Goal: Contribute content: Contribute content

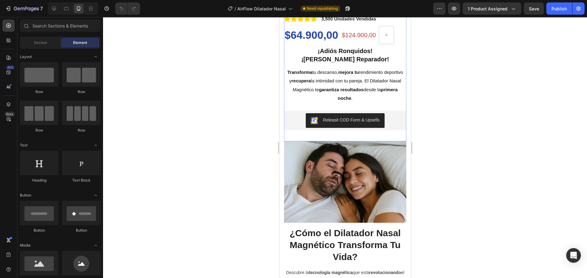
scroll to position [183, 0]
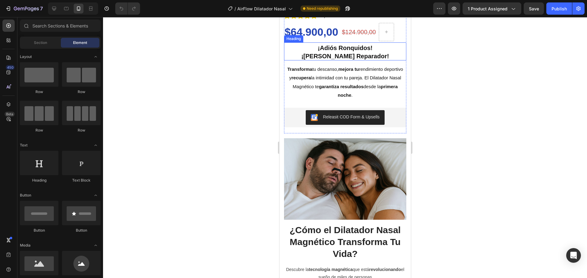
click at [346, 52] on h2 "¡Adiós Ronquidos! ¡Hola Sueño Reparador!" at bounding box center [345, 51] width 122 height 18
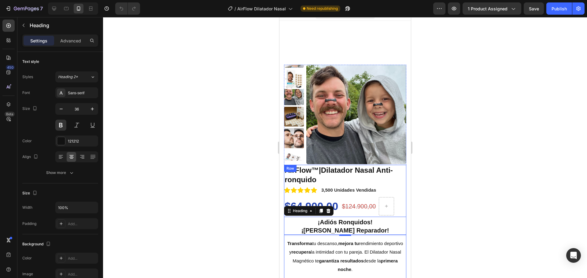
scroll to position [0, 0]
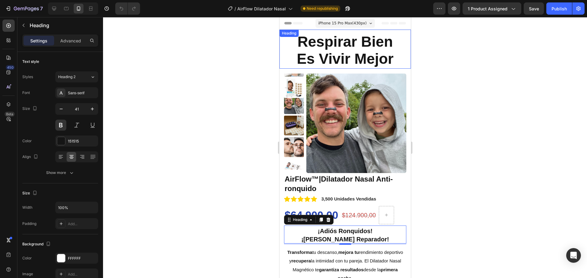
click at [396, 56] on h2 "Respirar Bien Es Vivir Mejor" at bounding box center [344, 51] width 131 height 36
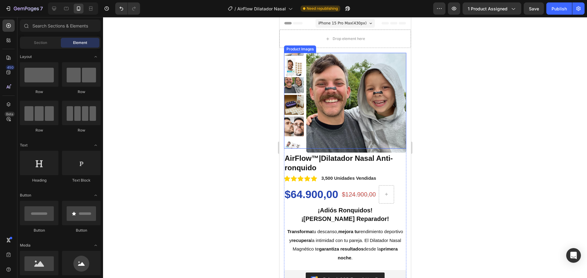
click at [378, 96] on img at bounding box center [356, 103] width 100 height 100
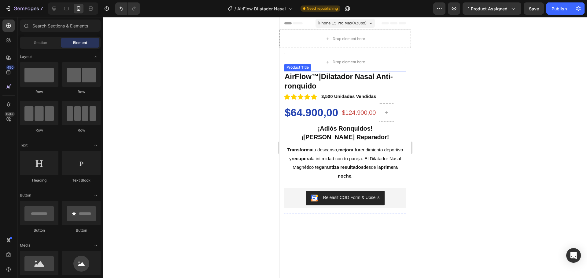
click at [351, 84] on h1 "AirFlow™|Dilatador Nasal Anti-ronquido" at bounding box center [345, 81] width 122 height 20
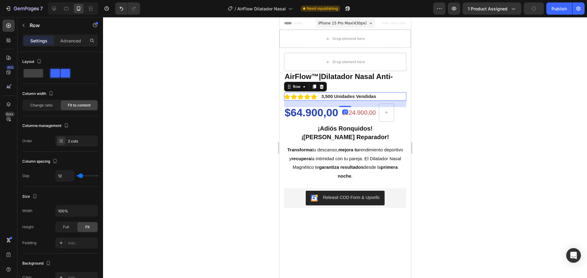
click at [398, 97] on div "Icon Icon Icon Icon Icon Icon List 3,500 Unidades Vendidas Text Block Row 21" at bounding box center [345, 97] width 122 height 8
click at [394, 80] on h1 "AirFlow™|Dilatador Nasal Anti-ronquido" at bounding box center [345, 81] width 122 height 20
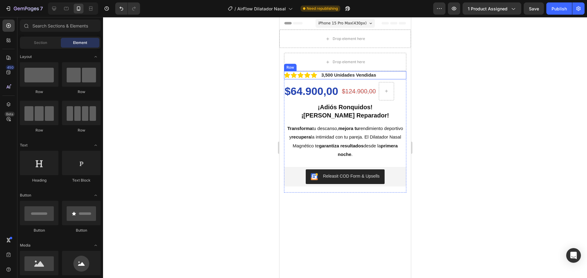
click at [388, 78] on div "Icon Icon Icon Icon Icon Icon List 3,500 Unidades Vendidas Text Block Row" at bounding box center [345, 75] width 122 height 8
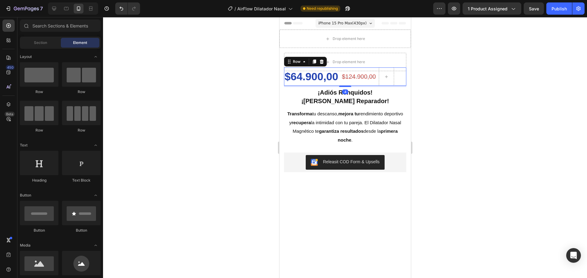
click at [364, 82] on div "$124.900,00 Product Price Product Price" at bounding box center [358, 77] width 35 height 18
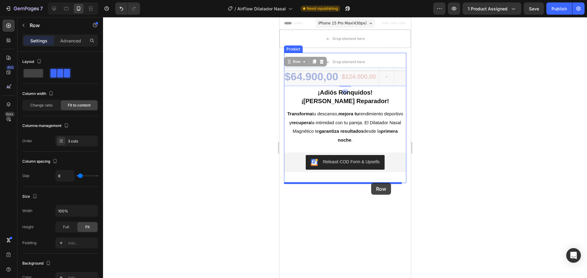
drag, startPoint x: 368, startPoint y: 82, endPoint x: 371, endPoint y: 183, distance: 101.2
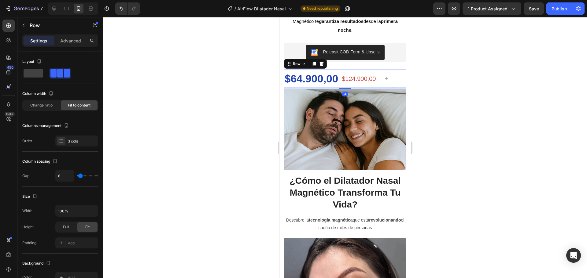
scroll to position [61, 0]
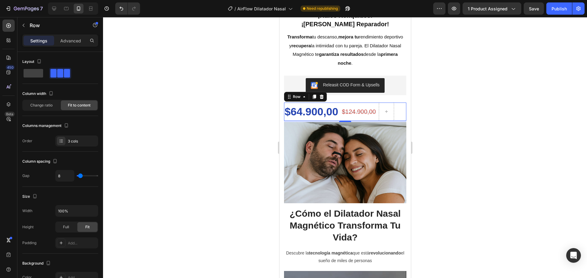
click at [362, 119] on div "$124.900,00 Product Price Product Price" at bounding box center [358, 112] width 35 height 18
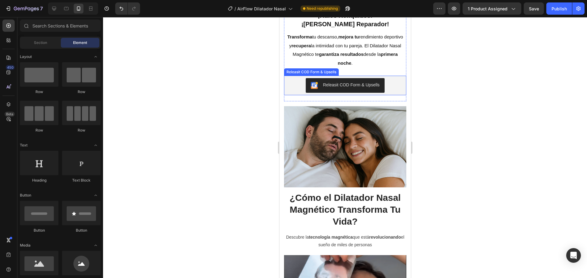
click at [391, 88] on div "Releasit COD Form & Upsells" at bounding box center [344, 85] width 117 height 15
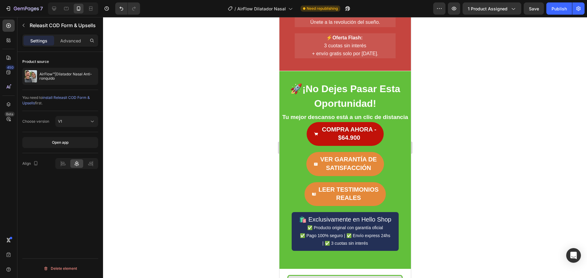
scroll to position [1405, 0]
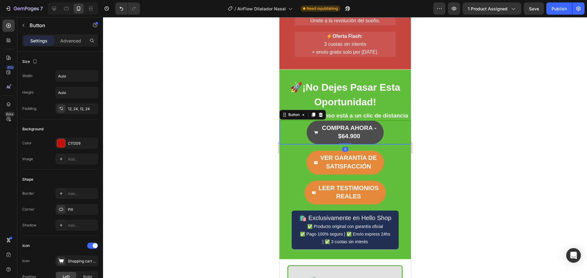
click at [376, 144] on button "COMPRA AHORA - $64.900" at bounding box center [344, 133] width 77 height 24
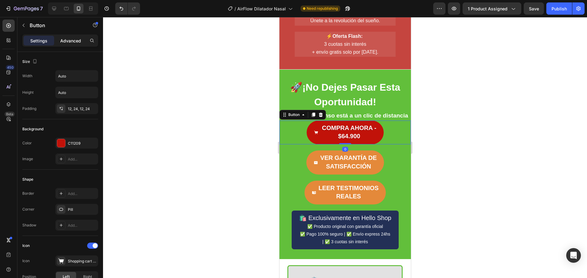
click at [69, 39] on p "Advanced" at bounding box center [70, 41] width 21 height 6
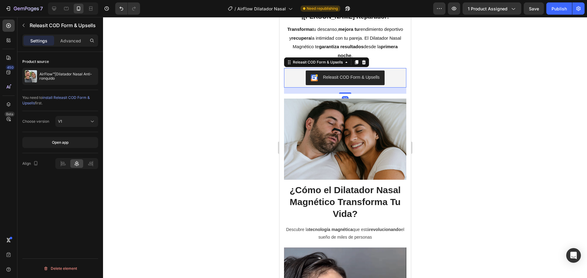
scroll to position [0, 0]
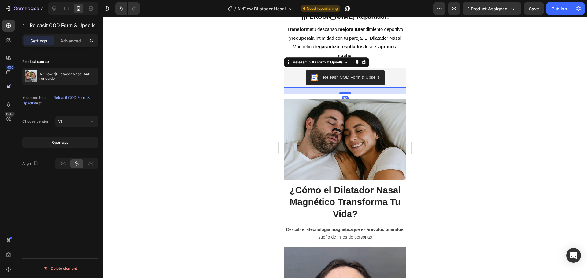
click at [390, 81] on div "Releasit COD Form & Upsells" at bounding box center [344, 78] width 117 height 15
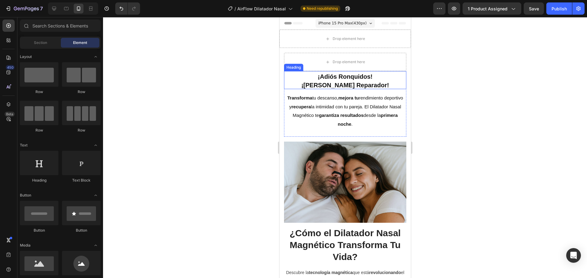
click at [357, 81] on h2 "¡Adiós Ronquidos! ¡Hola Sueño Reparador!" at bounding box center [345, 80] width 122 height 18
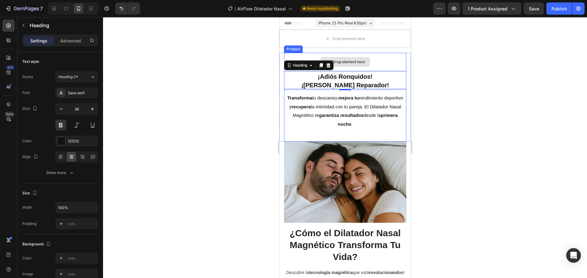
click at [388, 70] on div "Drop element here" at bounding box center [345, 62] width 122 height 18
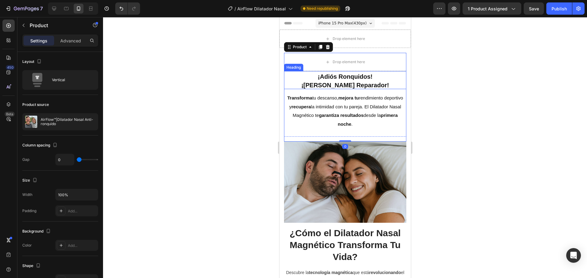
click at [371, 83] on span "¡[PERSON_NAME] Reparador!" at bounding box center [345, 85] width 88 height 7
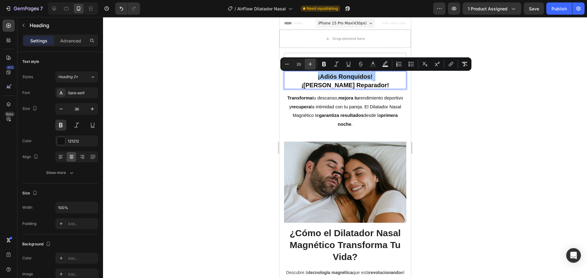
click at [310, 62] on icon "Editor contextual toolbar" at bounding box center [310, 64] width 4 height 4
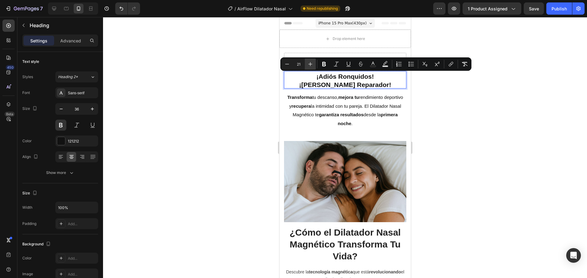
click at [310, 62] on icon "Editor contextual toolbar" at bounding box center [310, 64] width 4 height 4
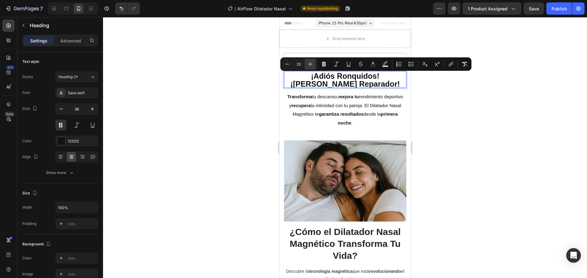
click at [310, 62] on icon "Editor contextual toolbar" at bounding box center [310, 64] width 4 height 4
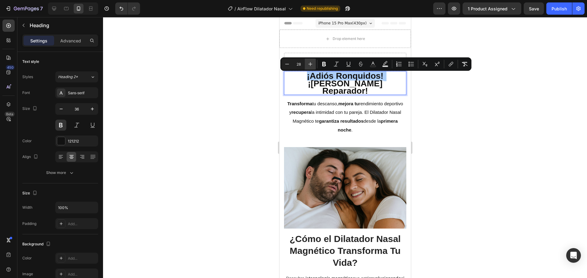
click at [310, 62] on icon "Editor contextual toolbar" at bounding box center [310, 64] width 4 height 4
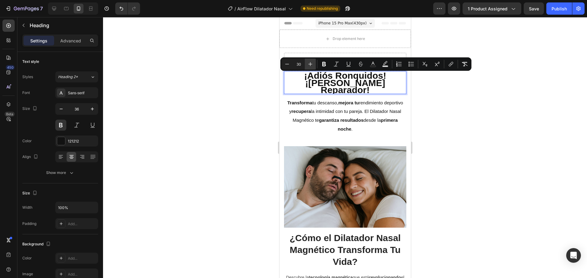
click at [310, 62] on icon "Editor contextual toolbar" at bounding box center [310, 64] width 4 height 4
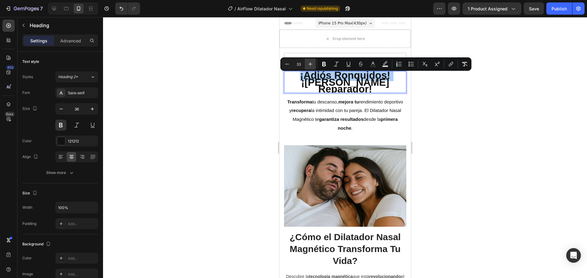
click at [310, 62] on icon "Editor contextual toolbar" at bounding box center [310, 64] width 4 height 4
type input "34"
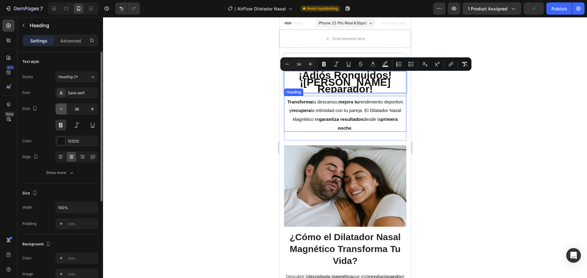
click at [60, 110] on icon "button" at bounding box center [61, 109] width 6 height 6
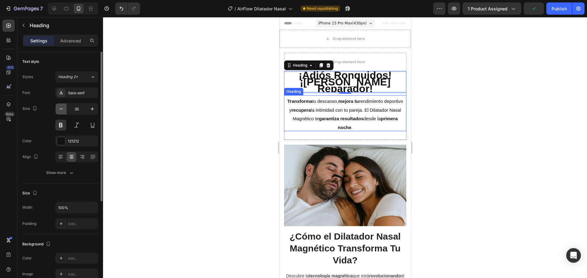
click at [60, 110] on icon "button" at bounding box center [61, 109] width 6 height 6
type input "34"
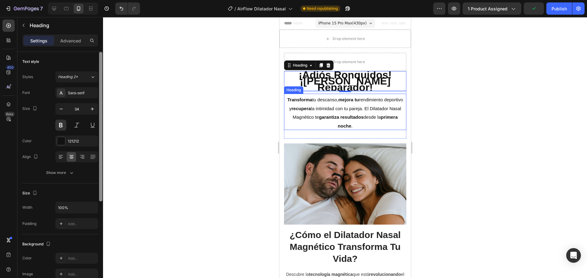
scroll to position [153, 0]
click at [98, 107] on div at bounding box center [100, 174] width 5 height 244
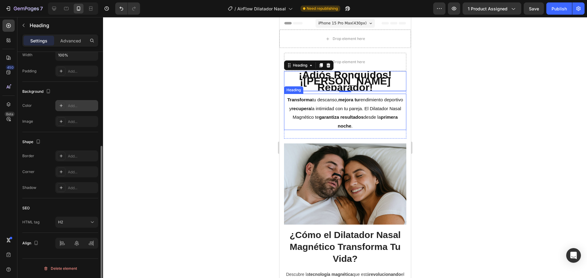
click at [90, 109] on div "Add..." at bounding box center [76, 105] width 43 height 11
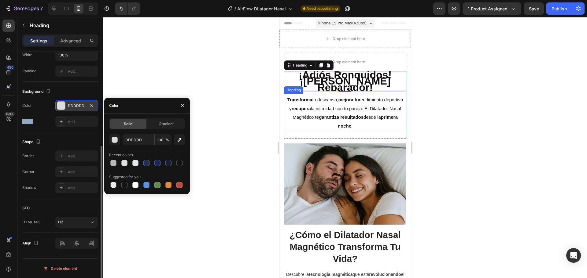
click at [90, 109] on div at bounding box center [91, 106] width 7 height 8
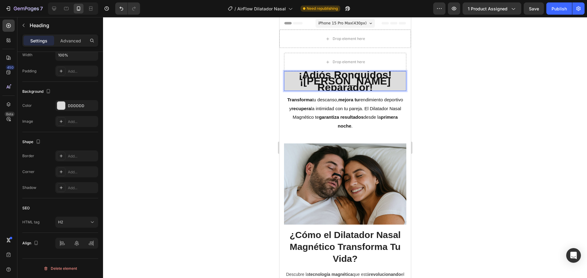
click at [249, 93] on div at bounding box center [345, 147] width 484 height 261
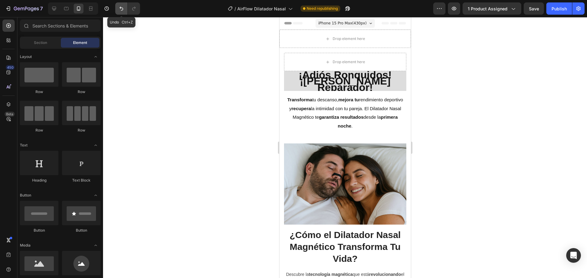
click at [119, 7] on icon "Undo/Redo" at bounding box center [121, 8] width 6 height 6
click at [119, 8] on icon "Undo/Redo" at bounding box center [121, 8] width 6 height 6
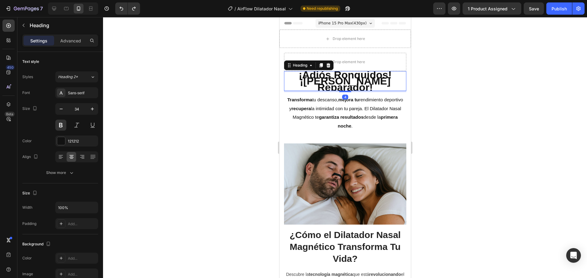
click at [326, 85] on span "¡[PERSON_NAME] Reparador!" at bounding box center [344, 84] width 91 height 18
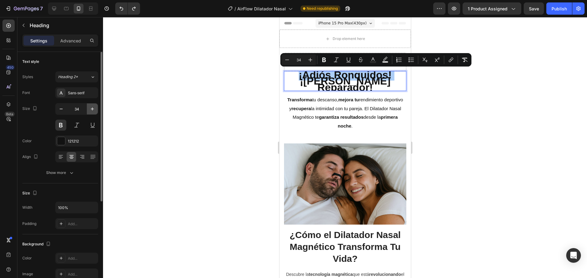
click at [93, 110] on icon "button" at bounding box center [92, 109] width 6 height 6
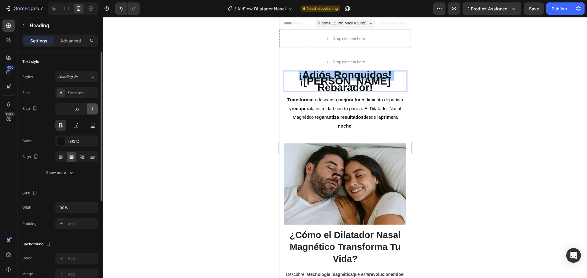
click at [93, 110] on icon "button" at bounding box center [92, 109] width 6 height 6
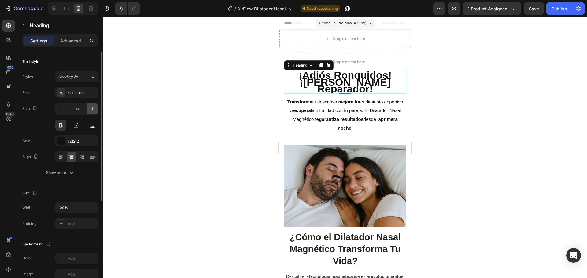
click at [93, 110] on icon "button" at bounding box center [92, 109] width 6 height 6
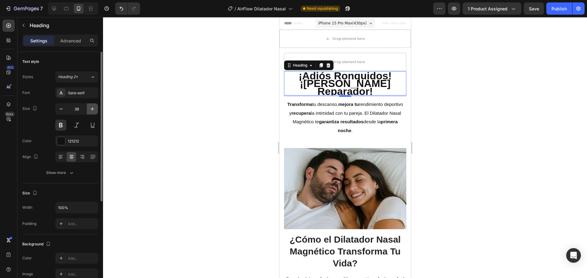
click at [93, 110] on icon "button" at bounding box center [92, 109] width 6 height 6
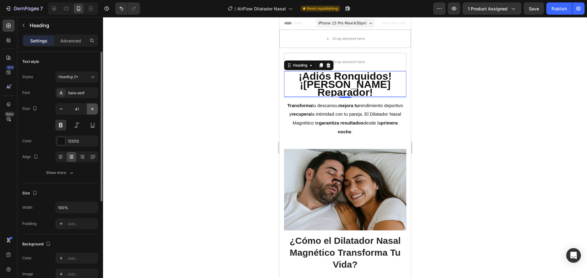
click at [93, 110] on icon "button" at bounding box center [92, 109] width 6 height 6
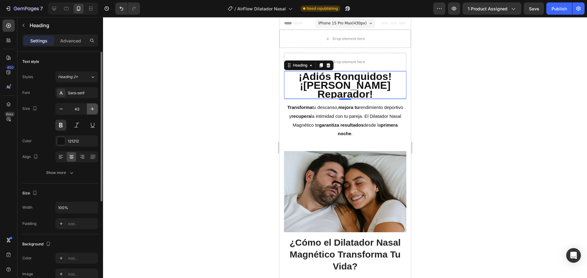
click at [93, 110] on icon "button" at bounding box center [92, 109] width 6 height 6
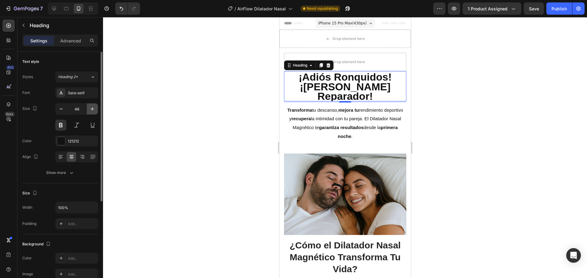
click at [93, 110] on icon "button" at bounding box center [92, 109] width 6 height 6
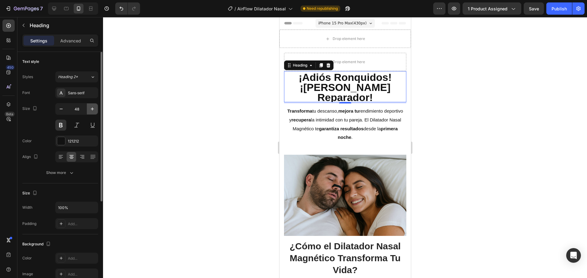
click at [93, 110] on icon "button" at bounding box center [92, 109] width 6 height 6
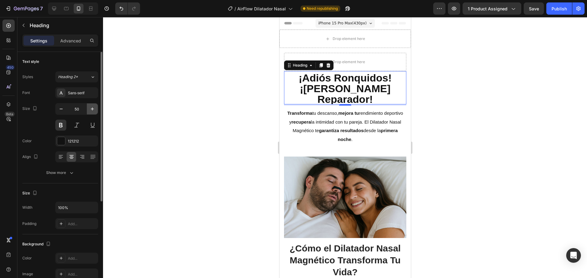
click at [93, 110] on icon "button" at bounding box center [92, 109] width 6 height 6
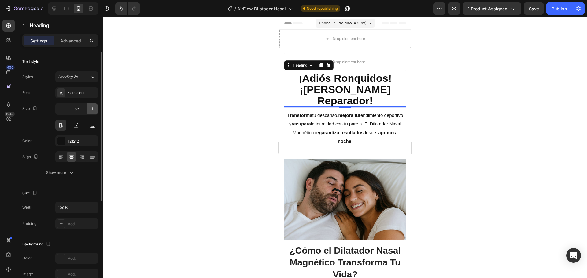
click at [93, 110] on icon "button" at bounding box center [92, 109] width 6 height 6
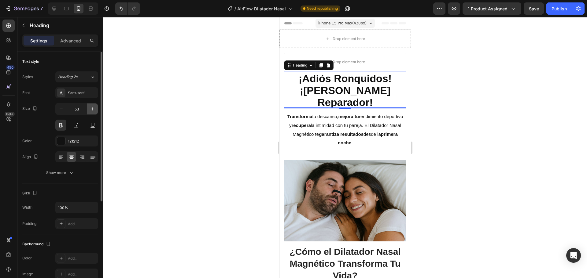
type input "54"
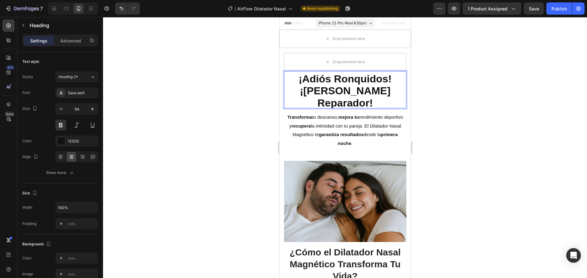
click at [451, 90] on div at bounding box center [345, 147] width 484 height 261
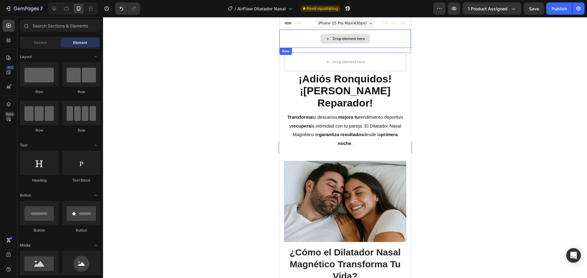
click at [384, 42] on div "Drop element here" at bounding box center [344, 39] width 131 height 18
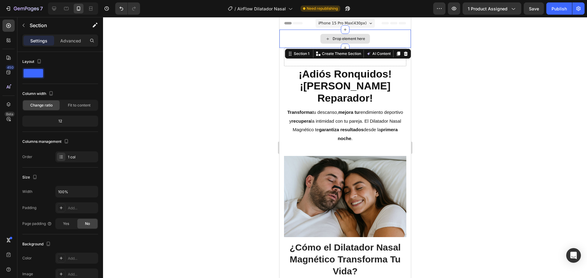
click at [381, 42] on div "Drop element here" at bounding box center [344, 39] width 131 height 18
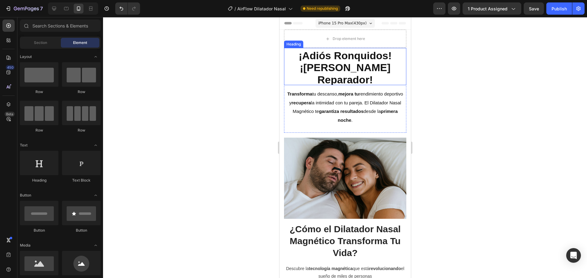
click at [384, 68] on p "⁠⁠⁠⁠⁠⁠⁠ ¡Adiós Ronquidos! ¡Hola Sueño Reparador!" at bounding box center [344, 67] width 121 height 36
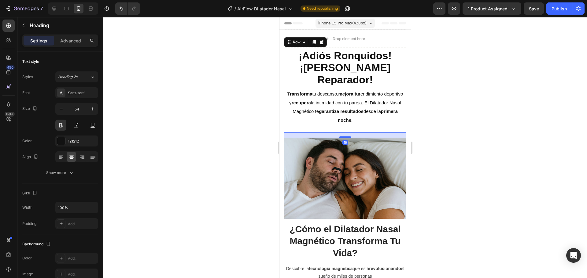
click at [386, 128] on div "⁠⁠⁠⁠⁠⁠⁠ ¡Adiós Ronquidos! ¡Hola Sueño Reparador! Heading Transforma tu descanso…" at bounding box center [345, 90] width 122 height 85
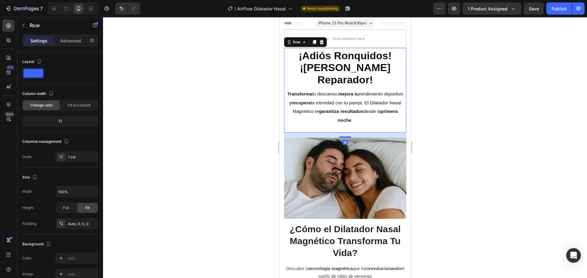
click at [376, 128] on div "⁠⁠⁠⁠⁠⁠⁠ ¡Adiós Ronquidos! ¡Hola Sueño Reparador! Heading Transforma tu descanso…" at bounding box center [345, 90] width 122 height 85
click at [217, 84] on div at bounding box center [345, 147] width 484 height 261
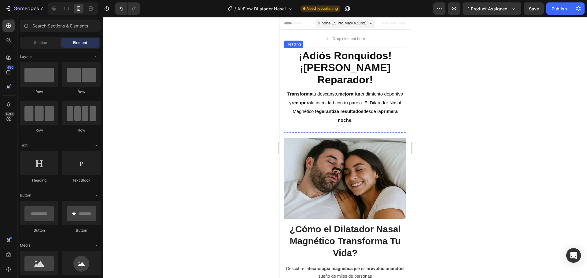
click at [399, 71] on p "⁠⁠⁠⁠⁠⁠⁠ ¡Adiós Ronquidos! ¡Hola Sueño Reparador!" at bounding box center [344, 67] width 121 height 36
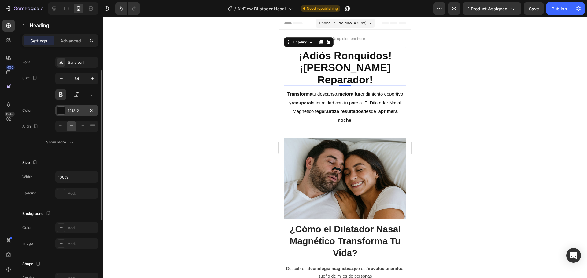
scroll to position [61, 0]
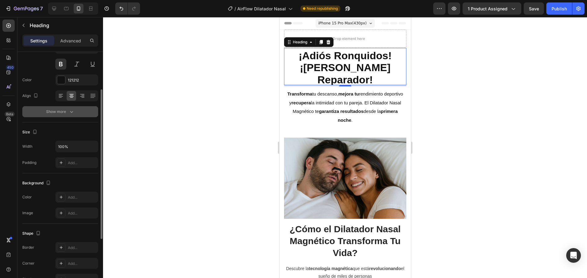
click at [59, 110] on div "Show more" at bounding box center [60, 112] width 28 height 6
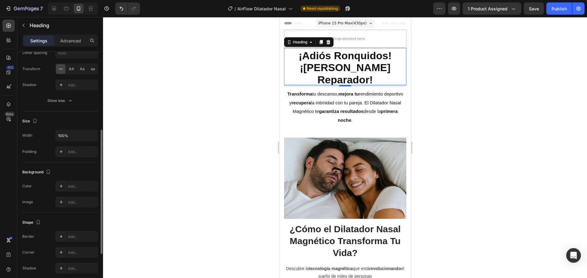
scroll to position [183, 0]
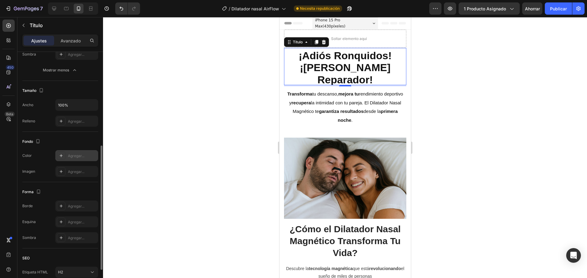
click at [71, 155] on font "Agregar..." at bounding box center [76, 156] width 16 height 5
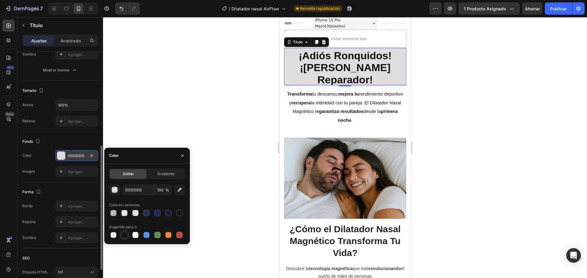
click at [124, 233] on div at bounding box center [124, 235] width 6 height 6
type input "151515"
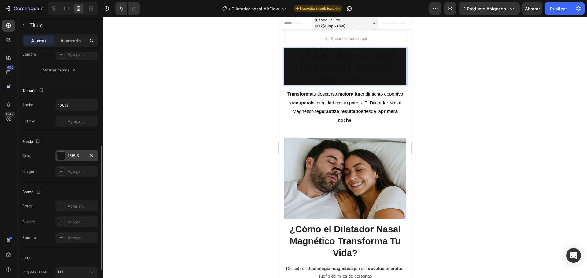
click at [352, 70] on span "¡[PERSON_NAME] Reparador!" at bounding box center [344, 74] width 91 height 24
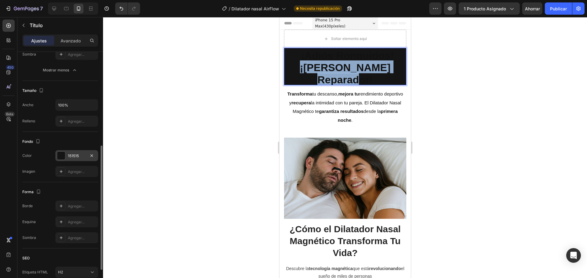
click at [352, 70] on span "¡[PERSON_NAME] Reparador!" at bounding box center [344, 74] width 91 height 24
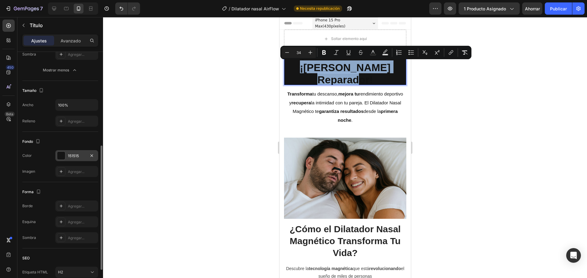
type input "54"
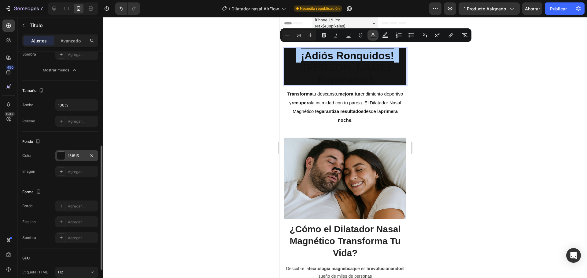
click at [376, 33] on button "Text Color" at bounding box center [372, 35] width 11 height 11
type input "121212"
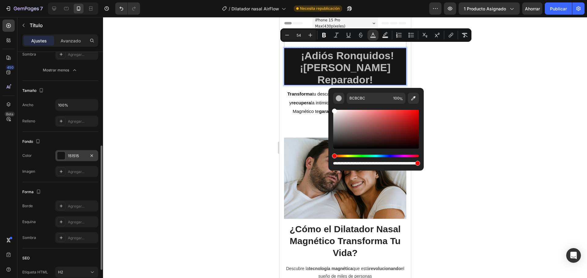
type input "FFFFFF"
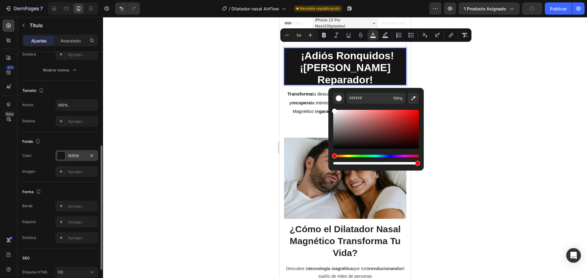
drag, startPoint x: 333, startPoint y: 147, endPoint x: 329, endPoint y: 106, distance: 40.8
click at [329, 106] on div "FFFFFF 100 %" at bounding box center [375, 127] width 95 height 78
click at [202, 90] on div at bounding box center [345, 147] width 484 height 261
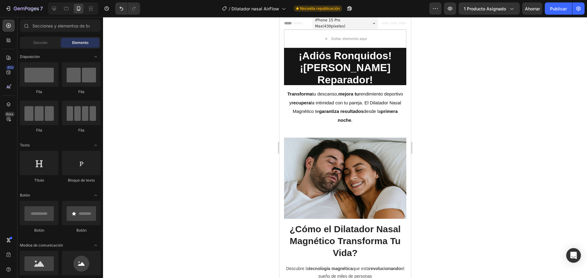
click at [224, 100] on div at bounding box center [345, 147] width 484 height 261
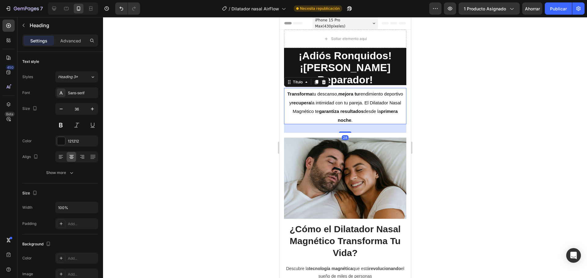
click at [362, 118] on font "primera noche" at bounding box center [367, 116] width 60 height 14
click at [380, 121] on h2 "Transforma tu descanso, mejora tu rendimiento deportivo y recupera la intimidad…" at bounding box center [345, 106] width 122 height 36
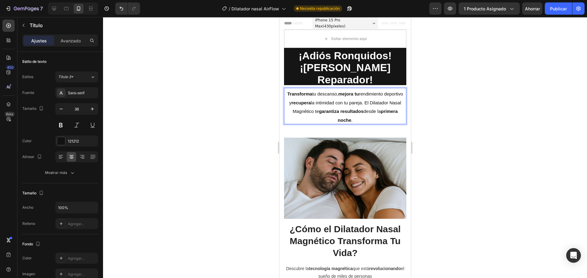
click at [310, 103] on strong "recupera" at bounding box center [300, 102] width 19 height 5
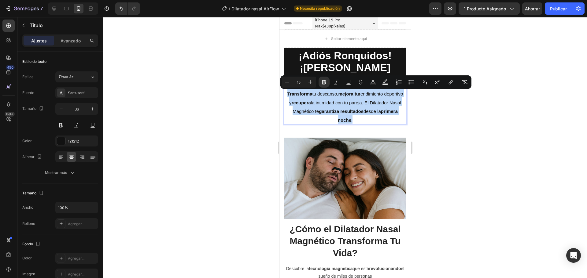
drag, startPoint x: 376, startPoint y: 122, endPoint x: 291, endPoint y: 94, distance: 88.8
click at [291, 94] on p "Transforma tu descanso, mejora tu rendimiento deportivo y recupera la intimidad…" at bounding box center [344, 106] width 121 height 35
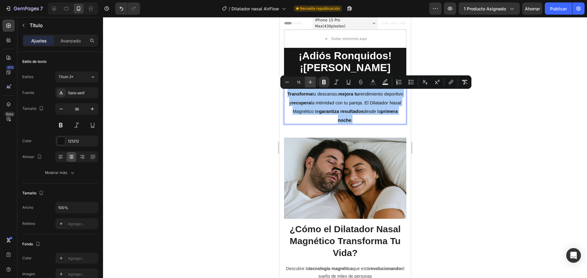
click at [307, 81] on icon "Editor contextual toolbar" at bounding box center [310, 82] width 6 height 6
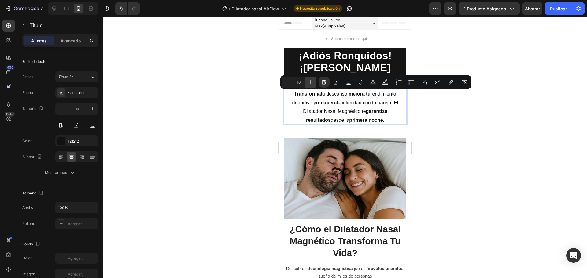
click at [307, 81] on icon "Editor contextual toolbar" at bounding box center [310, 82] width 6 height 6
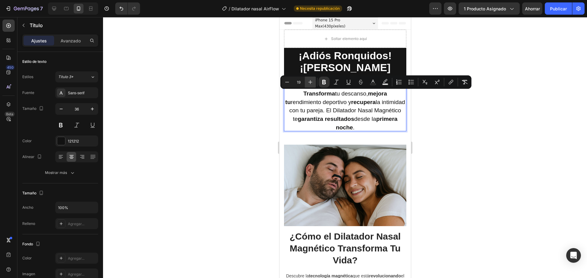
click at [307, 81] on icon "Editor contextual toolbar" at bounding box center [310, 82] width 6 height 6
type input "20"
click at [357, 115] on p "Transforma tu descanso, mejora tu rendimiento deportivo y recupera la intimidad…" at bounding box center [344, 110] width 121 height 42
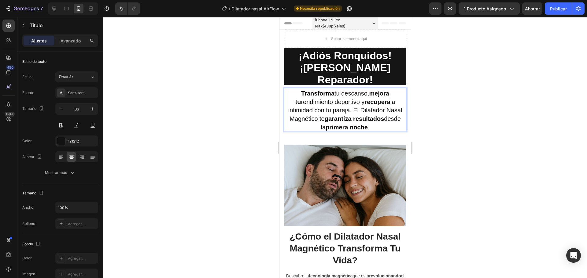
click at [440, 111] on div at bounding box center [345, 147] width 484 height 261
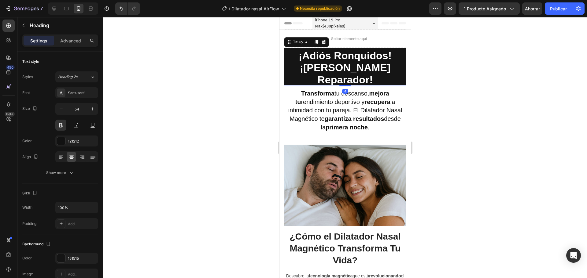
click at [328, 67] on span "¡[PERSON_NAME] Reparador!" at bounding box center [344, 74] width 91 height 24
click at [322, 68] on span "¡[PERSON_NAME] Reparador!" at bounding box center [344, 74] width 91 height 24
click at [362, 82] on span "¡[PERSON_NAME] Reparador!" at bounding box center [344, 74] width 91 height 24
click at [390, 73] on p "¡Adiós Ronquidos! ¡Hola Sueño Reparador!" at bounding box center [344, 67] width 121 height 36
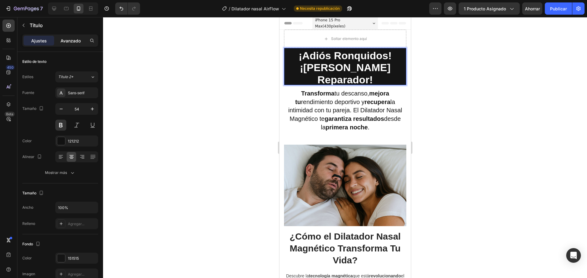
click at [64, 36] on div "Avanzado" at bounding box center [70, 41] width 31 height 10
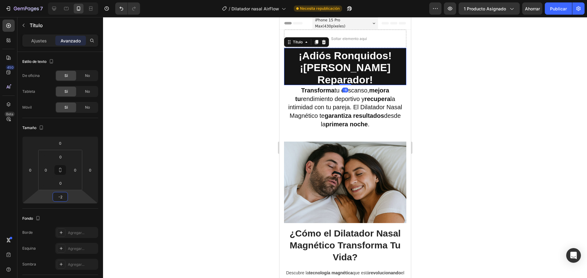
type input "0"
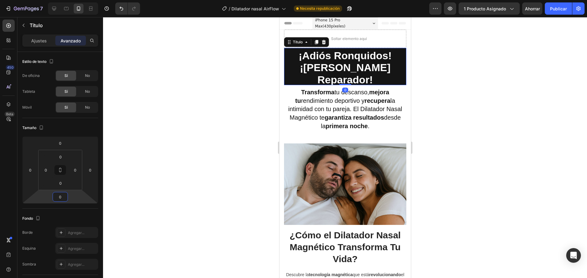
click at [71, 0] on html "7 / Dilatador nasal AirFlow Necesita republicación Avance 1 producto asignado A…" at bounding box center [293, 0] width 587 height 0
click at [29, 38] on div "Ajustes" at bounding box center [39, 41] width 31 height 10
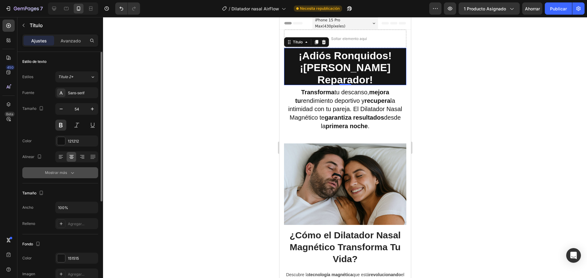
click at [66, 172] on font "Mostrar más" at bounding box center [56, 172] width 22 height 5
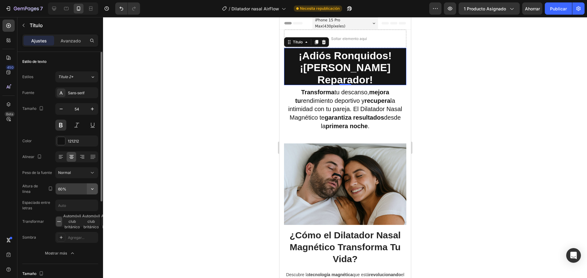
click at [92, 191] on icon "button" at bounding box center [92, 189] width 6 height 6
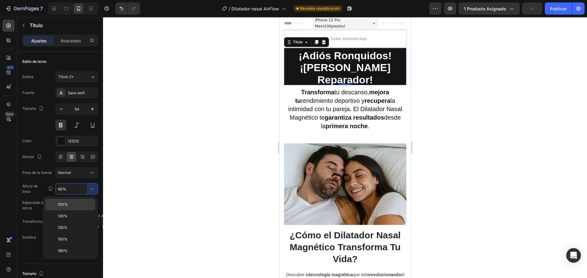
click at [76, 206] on p "100%" at bounding box center [75, 204] width 35 height 5
type input "100%"
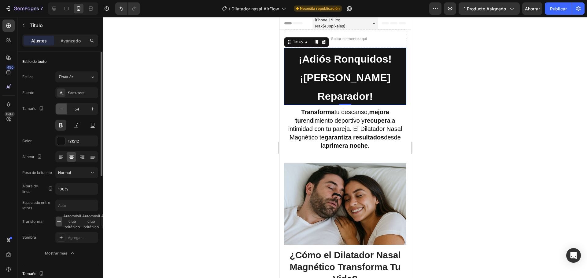
click at [56, 108] on button "button" at bounding box center [61, 109] width 11 height 11
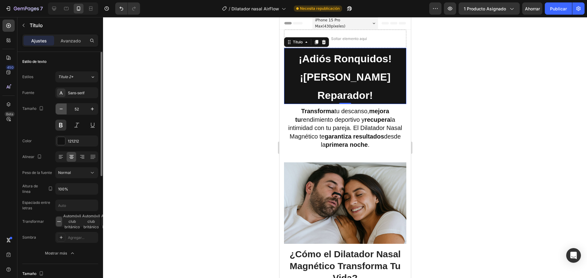
click at [56, 108] on button "button" at bounding box center [61, 109] width 11 height 11
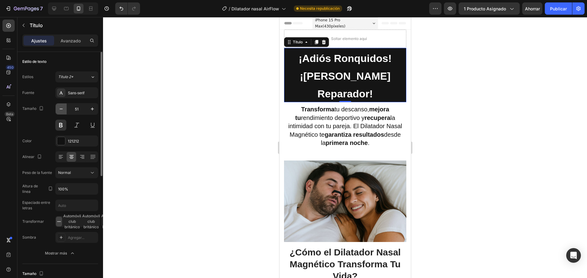
click at [56, 108] on button "button" at bounding box center [61, 109] width 11 height 11
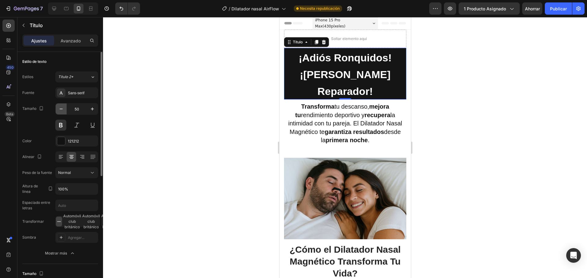
click at [56, 108] on button "button" at bounding box center [61, 109] width 11 height 11
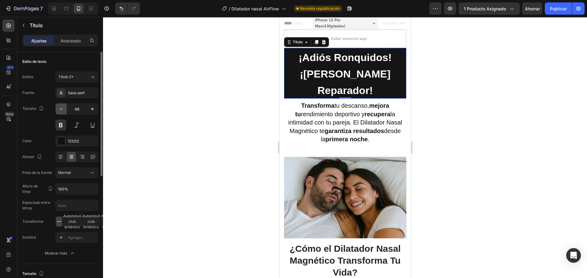
click at [56, 108] on button "button" at bounding box center [61, 109] width 11 height 11
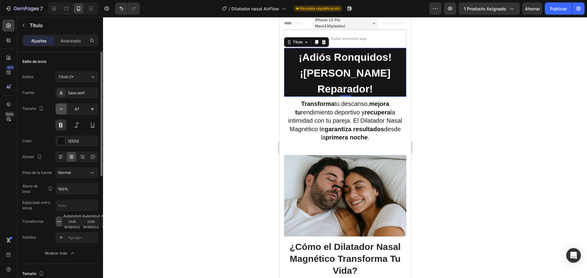
click at [56, 108] on button "button" at bounding box center [61, 109] width 11 height 11
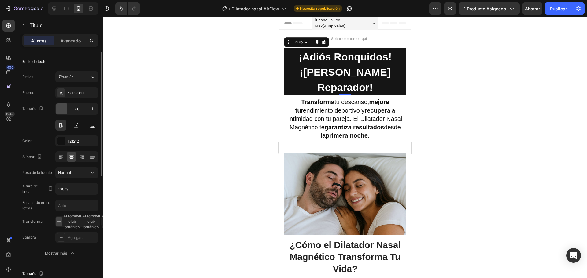
click at [56, 108] on button "button" at bounding box center [61, 109] width 11 height 11
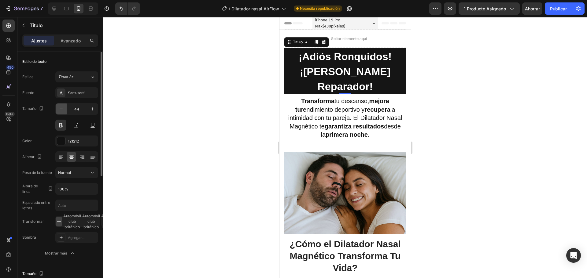
click at [56, 108] on button "button" at bounding box center [61, 109] width 11 height 11
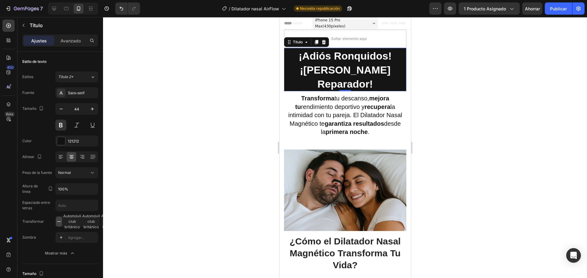
type input "43"
click at [201, 112] on div at bounding box center [345, 147] width 484 height 261
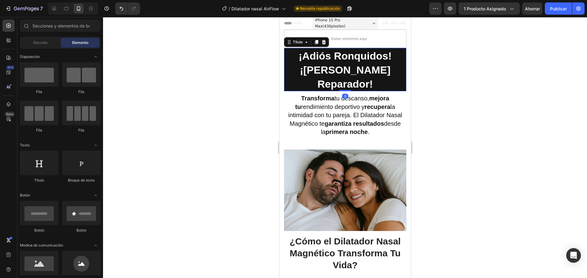
click at [353, 70] on span "¡[PERSON_NAME] Reparador!" at bounding box center [344, 77] width 91 height 26
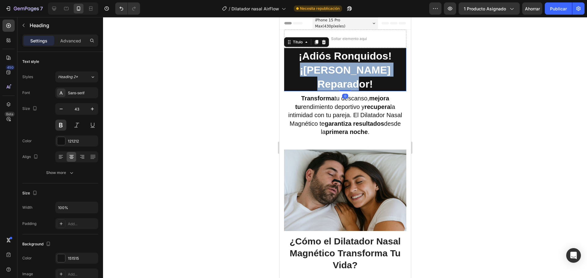
click at [353, 70] on span "¡[PERSON_NAME] Reparador!" at bounding box center [344, 77] width 91 height 26
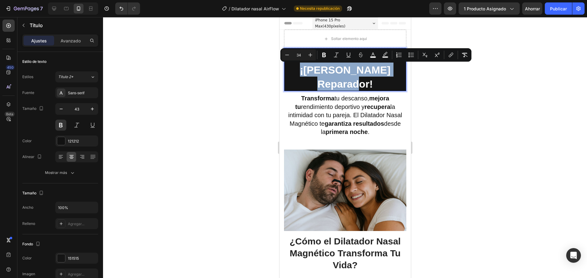
click at [353, 70] on span "¡[PERSON_NAME] Reparador!" at bounding box center [344, 77] width 91 height 26
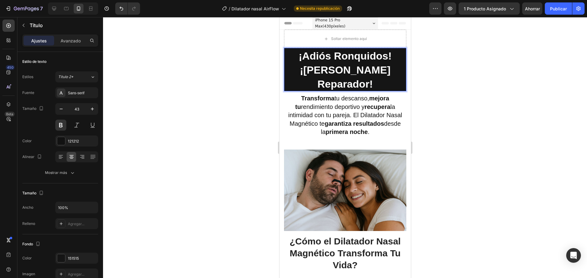
click at [313, 64] on p "¡Adiós Ronquidos! ¡Hola Sueño Reparador!" at bounding box center [344, 70] width 121 height 42
click at [322, 68] on span "¡[PERSON_NAME] Reparador!" at bounding box center [344, 77] width 91 height 26
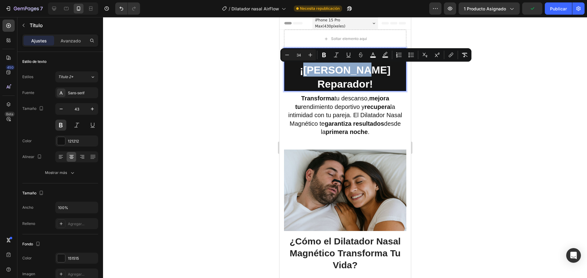
drag, startPoint x: 322, startPoint y: 68, endPoint x: 349, endPoint y: 71, distance: 26.4
click at [349, 71] on span "¡[PERSON_NAME] Reparador!" at bounding box center [344, 77] width 91 height 26
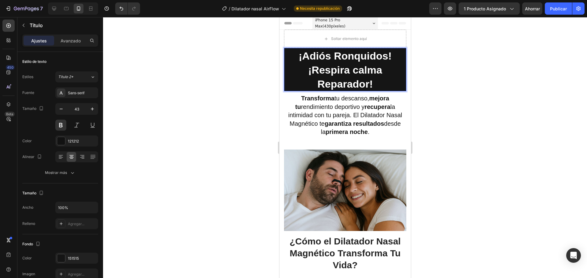
click at [347, 86] on span "¡Respira calma Reparador!" at bounding box center [345, 77] width 74 height 26
click at [315, 54] on span "¡Adiós Ronquidos!" at bounding box center [344, 56] width 93 height 12
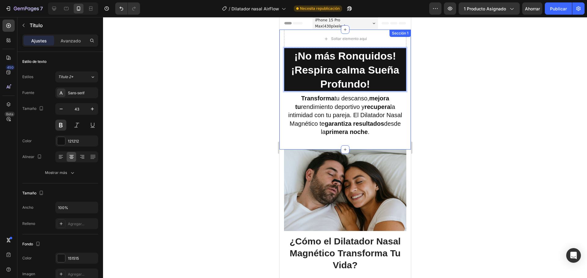
click at [456, 91] on div at bounding box center [345, 147] width 484 height 261
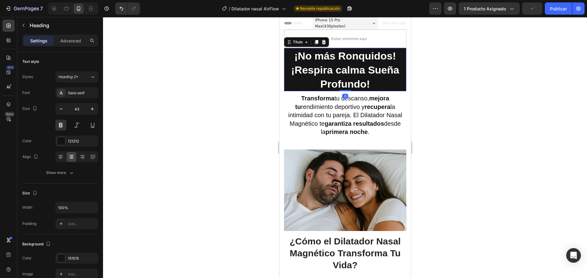
click at [368, 71] on span "¡Respira calma Sueña Profundo!" at bounding box center [345, 77] width 108 height 26
click at [365, 71] on span "¡Respira calma Sueña Profundo!" at bounding box center [345, 77] width 108 height 26
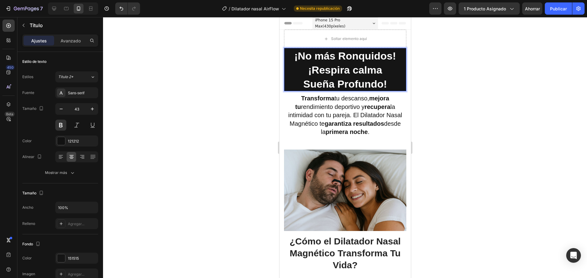
click at [462, 127] on div at bounding box center [345, 147] width 484 height 261
click at [357, 119] on p "⁠⁠⁠⁠⁠⁠⁠ Transforma tu descanso, mejora tu rendimiento deportivo y recupera la i…" at bounding box center [344, 114] width 121 height 42
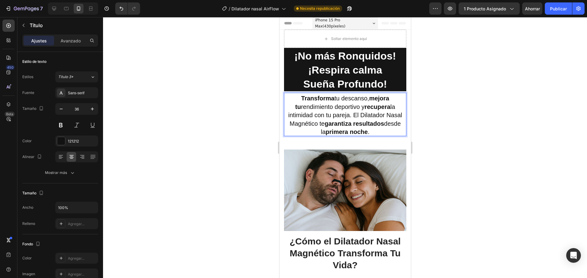
click at [456, 147] on div at bounding box center [345, 147] width 484 height 261
click at [372, 133] on p "⁠⁠⁠⁠⁠⁠⁠ Transforma tu descanso, mejora tu rendimiento deportivo y recupera la i…" at bounding box center [344, 114] width 121 height 42
click at [69, 45] on div "Avanzado" at bounding box center [70, 41] width 31 height 10
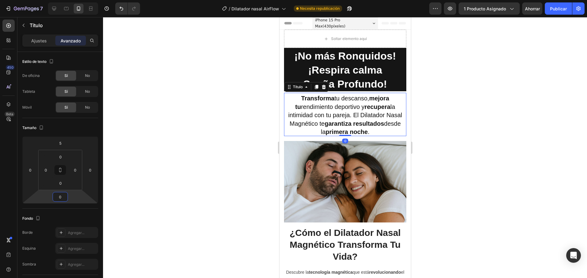
type input "-2"
drag, startPoint x: 74, startPoint y: 200, endPoint x: 70, endPoint y: 205, distance: 6.1
click at [70, 0] on html "7 / Dilatador nasal AirFlow Necesita republicación Avance 1 producto asignado A…" at bounding box center [293, 0] width 587 height 0
click at [496, 147] on div at bounding box center [345, 147] width 484 height 261
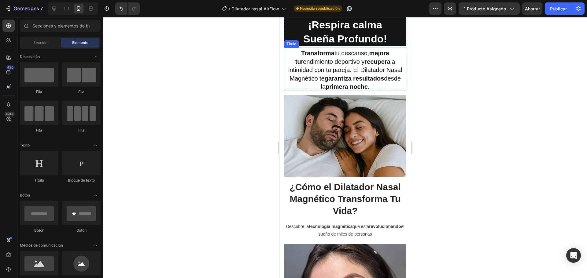
scroll to position [61, 0]
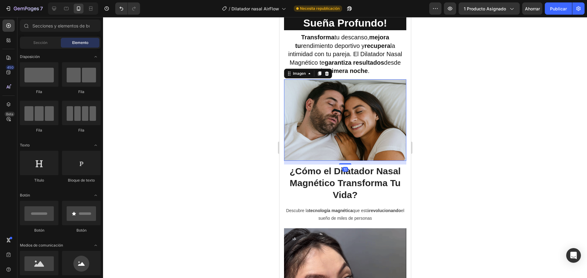
click at [361, 112] on img at bounding box center [345, 120] width 122 height 82
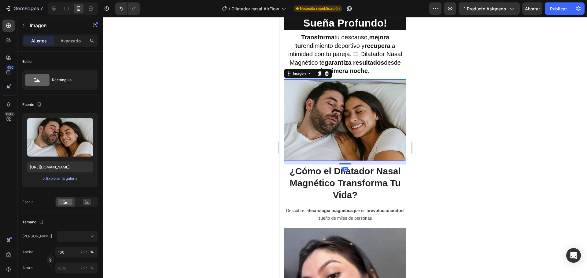
click at [454, 137] on div at bounding box center [345, 147] width 484 height 261
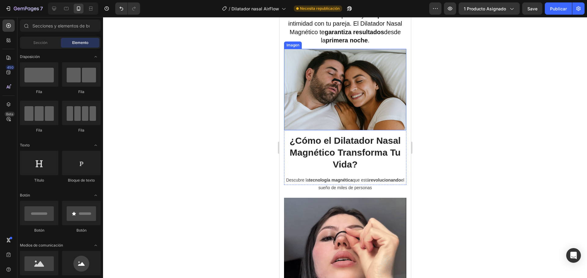
scroll to position [0, 0]
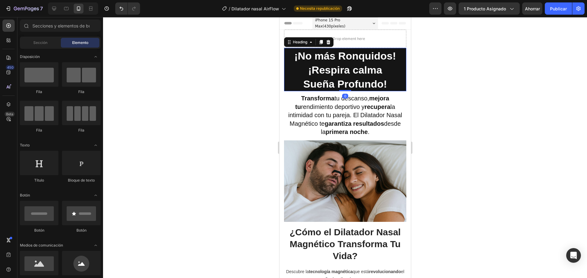
click at [358, 71] on span "¡Respira calma" at bounding box center [345, 70] width 74 height 12
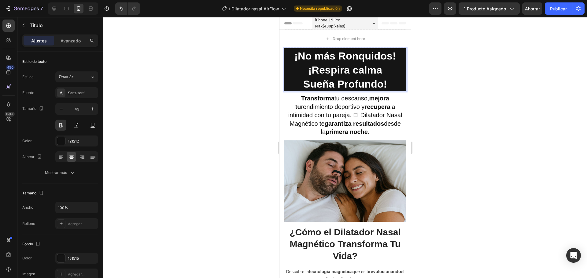
click at [358, 71] on span "¡Respira calma" at bounding box center [345, 70] width 74 height 12
click at [323, 82] on span "Sueña Profundo!" at bounding box center [345, 84] width 84 height 12
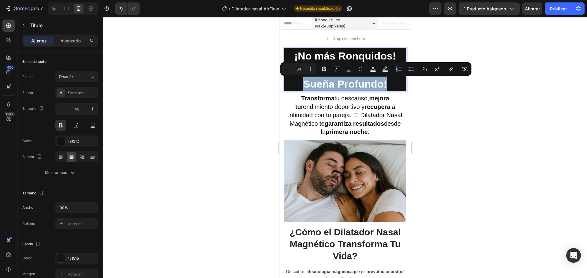
drag, startPoint x: 323, startPoint y: 82, endPoint x: 383, endPoint y: 83, distance: 60.2
click at [383, 83] on span "Sueña Profundo!" at bounding box center [345, 84] width 84 height 12
click at [288, 66] on icon "Editor contextual toolbar" at bounding box center [287, 69] width 6 height 6
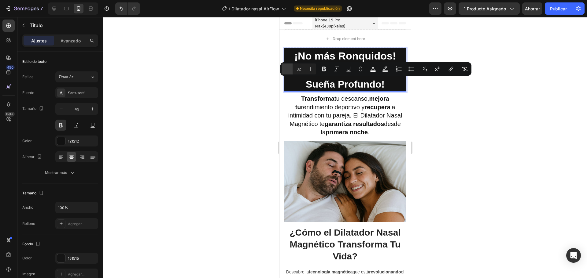
click at [288, 66] on icon "Editor contextual toolbar" at bounding box center [287, 69] width 6 height 6
type input "29"
click at [252, 92] on div at bounding box center [345, 147] width 484 height 261
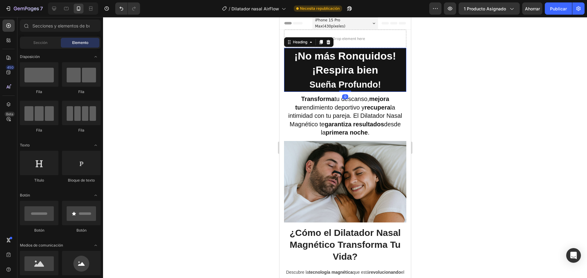
click at [384, 65] on p "⁠⁠⁠⁠⁠⁠⁠ ¡No más Ronquidos! ¡Respira bien Sueña Profundo!" at bounding box center [344, 70] width 121 height 43
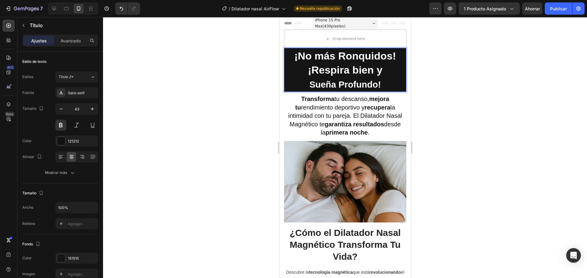
click at [489, 106] on div at bounding box center [345, 147] width 484 height 261
click at [383, 88] on p "⁠⁠⁠⁠⁠⁠⁠ ¡No más Ronquidos! ¡Respira bien y Sueña Profundo!" at bounding box center [344, 70] width 121 height 43
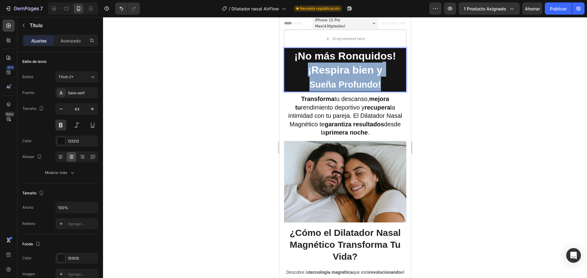
drag, startPoint x: 383, startPoint y: 84, endPoint x: 304, endPoint y: 74, distance: 79.8
click at [304, 74] on p "¡No más Ronquidos! ¡Respira bien y Sueña Profundo!" at bounding box center [344, 70] width 121 height 43
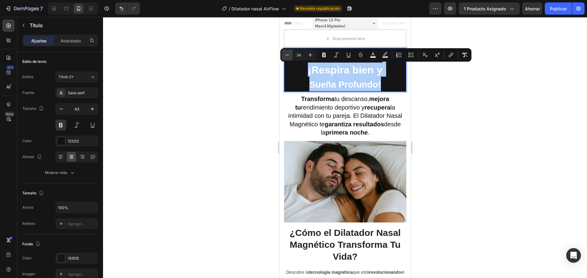
click at [289, 57] on icon "Editor contextual toolbar" at bounding box center [287, 55] width 6 height 6
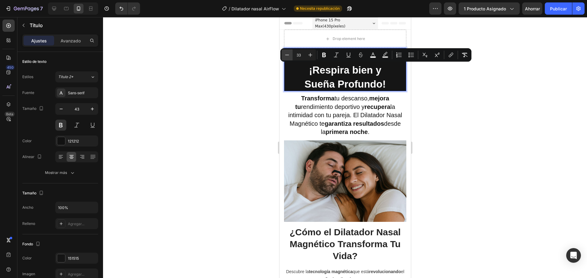
click at [289, 57] on icon "Editor contextual toolbar" at bounding box center [287, 55] width 6 height 6
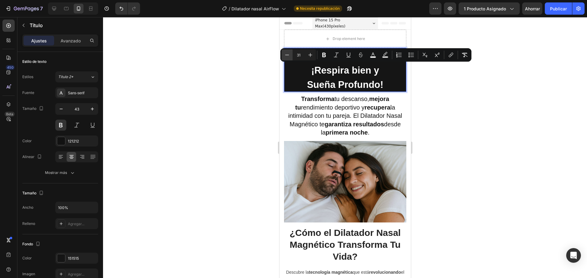
click at [289, 57] on icon "Editor contextual toolbar" at bounding box center [287, 55] width 6 height 6
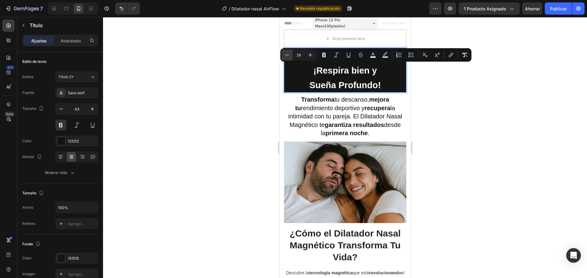
click at [289, 57] on icon "Editor contextual toolbar" at bounding box center [287, 55] width 6 height 6
type input "28"
click at [490, 104] on div at bounding box center [345, 147] width 484 height 261
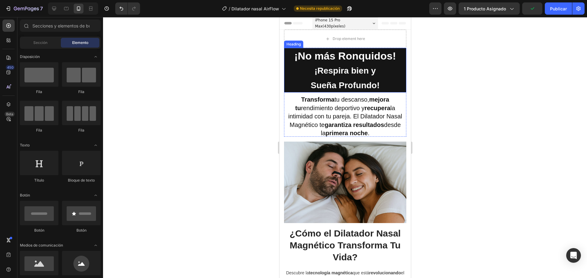
click at [394, 74] on p "⁠⁠⁠⁠⁠⁠⁠ ¡No más Ronquidos! ¡Respira bien y Sueña Profundo!" at bounding box center [344, 70] width 121 height 43
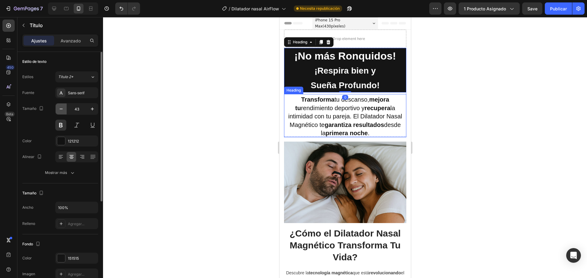
click at [62, 112] on icon "button" at bounding box center [61, 109] width 6 height 6
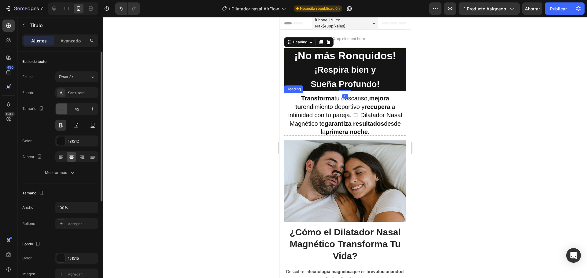
click at [62, 112] on icon "button" at bounding box center [61, 109] width 6 height 6
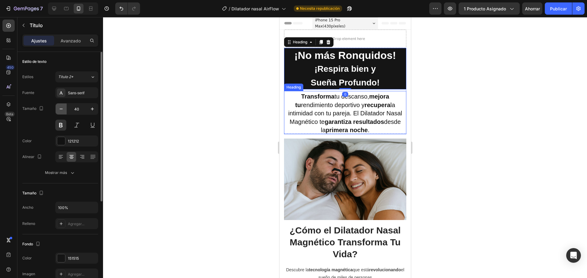
click at [62, 112] on icon "button" at bounding box center [61, 109] width 6 height 6
type input "39"
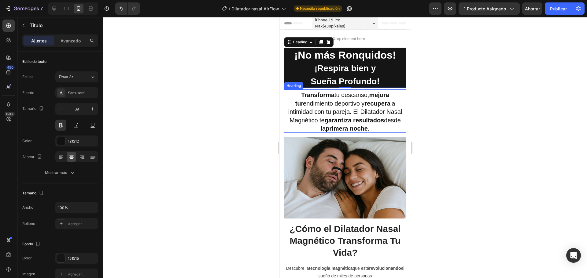
click at [187, 119] on div at bounding box center [345, 147] width 484 height 261
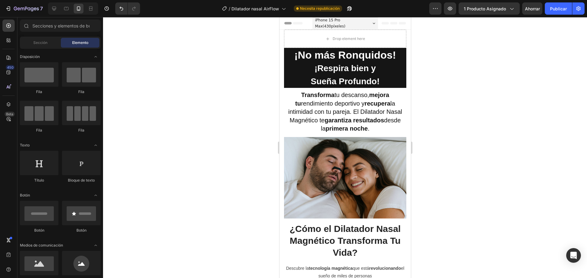
click at [465, 117] on div at bounding box center [345, 147] width 484 height 261
click at [345, 109] on span "Transforma tu descanso, mejora tu rendimiento deportivo y recupera la intimidad…" at bounding box center [345, 112] width 114 height 40
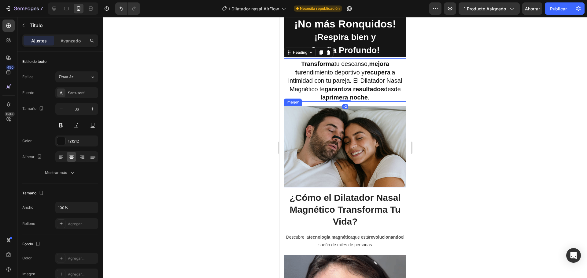
scroll to position [61, 0]
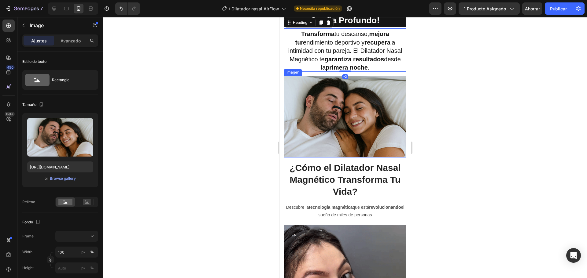
click at [354, 112] on img at bounding box center [345, 117] width 122 height 82
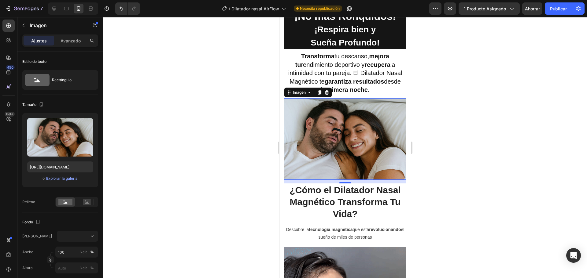
scroll to position [0, 0]
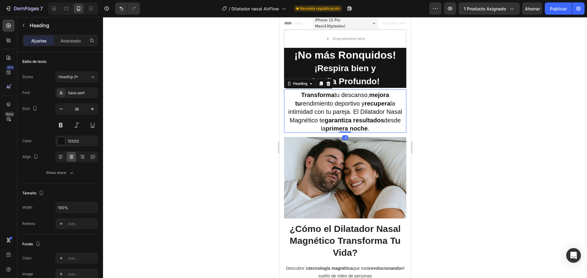
click at [374, 106] on strong "recupera" at bounding box center [377, 103] width 26 height 7
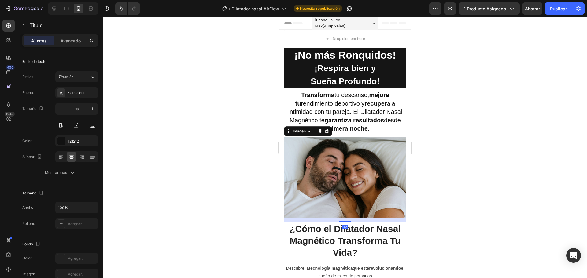
click at [346, 174] on img at bounding box center [345, 178] width 122 height 82
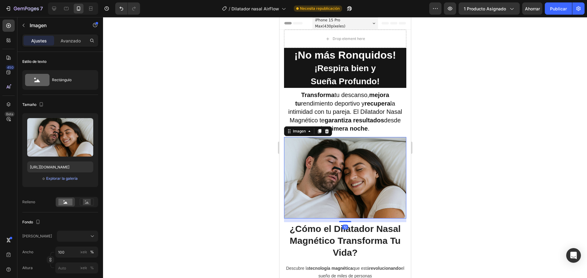
click at [197, 169] on div at bounding box center [345, 147] width 484 height 261
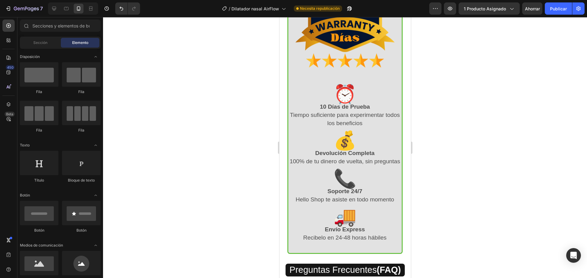
scroll to position [1894, 0]
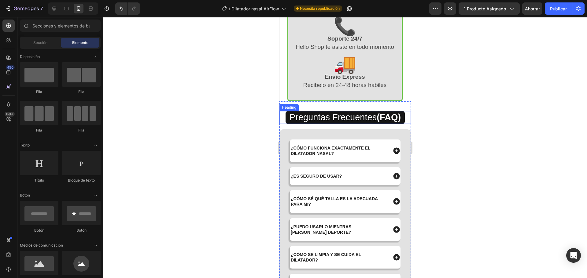
click at [390, 124] on h2 "Preguntas Frecuentes (FAQ)" at bounding box center [344, 117] width 119 height 13
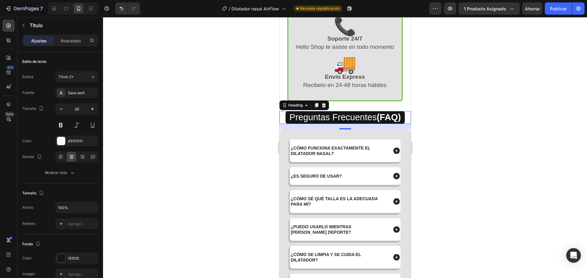
click at [242, 134] on div at bounding box center [345, 147] width 484 height 261
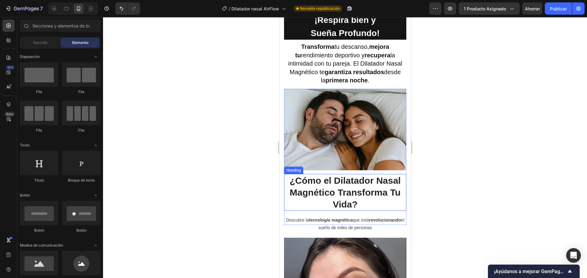
scroll to position [0, 0]
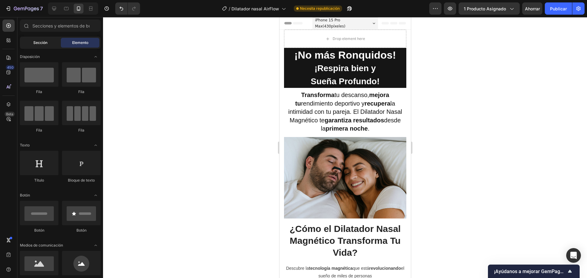
click at [36, 45] on span "Sección" at bounding box center [40, 42] width 14 height 5
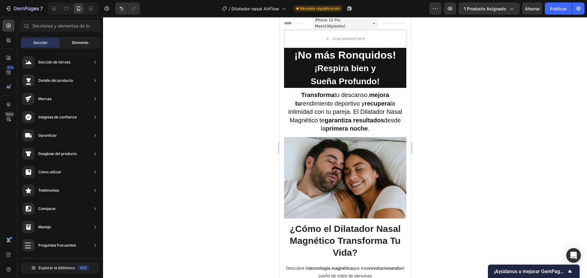
click at [73, 42] on font "Elemento" at bounding box center [80, 42] width 16 height 5
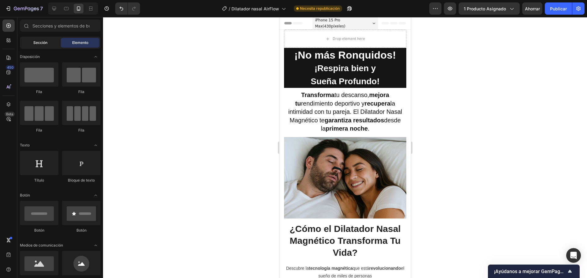
click at [43, 44] on font "Sección" at bounding box center [40, 42] width 14 height 5
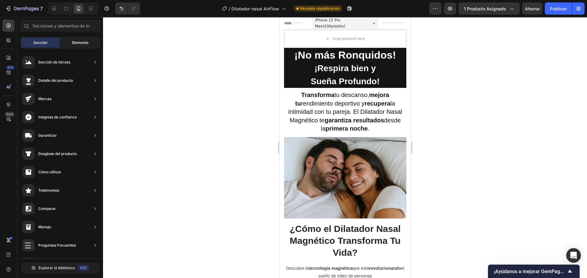
click at [78, 43] on font "Elemento" at bounding box center [80, 42] width 16 height 5
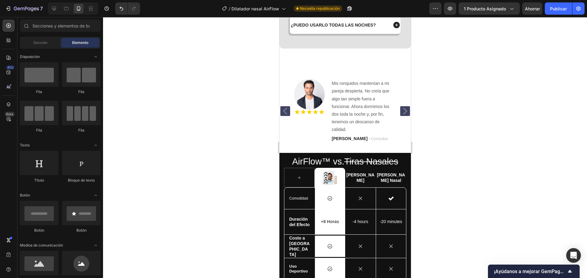
scroll to position [2108, 0]
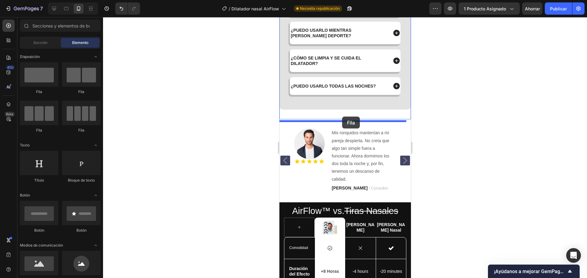
drag, startPoint x: 379, startPoint y: 99, endPoint x: 342, endPoint y: 117, distance: 40.9
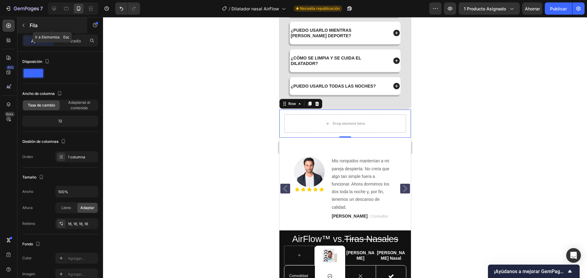
click at [38, 28] on p "Fila" at bounding box center [56, 25] width 52 height 7
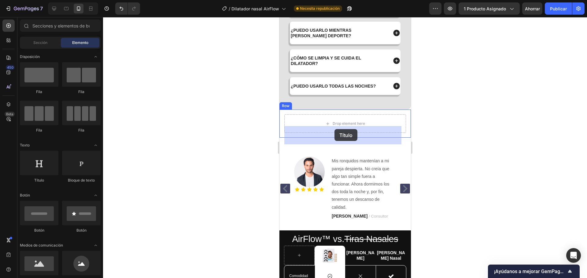
drag, startPoint x: 316, startPoint y: 183, endPoint x: 334, endPoint y: 129, distance: 56.5
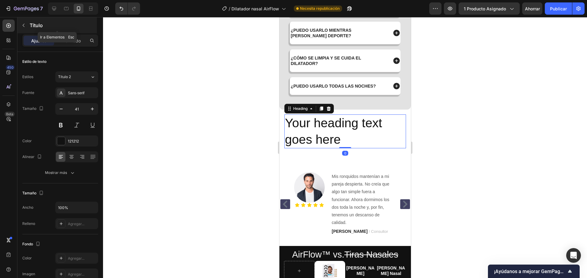
click at [28, 24] on button "button" at bounding box center [24, 25] width 10 height 10
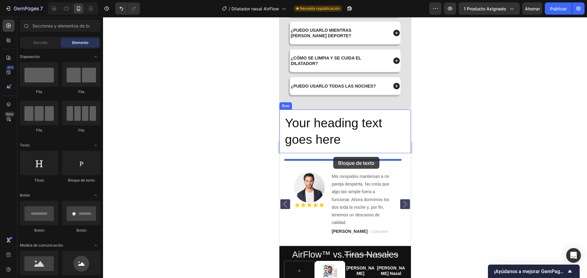
drag, startPoint x: 356, startPoint y: 185, endPoint x: 333, endPoint y: 157, distance: 36.4
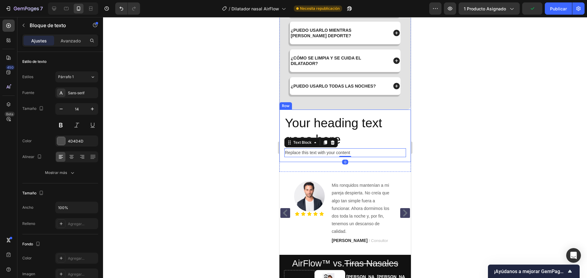
click at [402, 148] on div "Your heading text goes here Heading Replace this text with your content Text Bl…" at bounding box center [344, 136] width 131 height 53
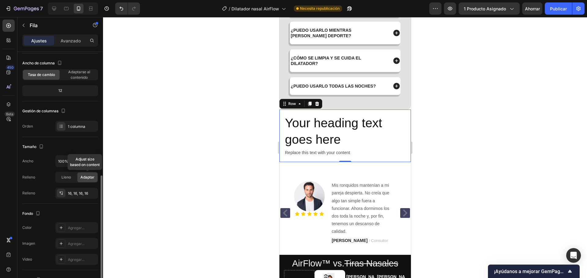
scroll to position [113, 0]
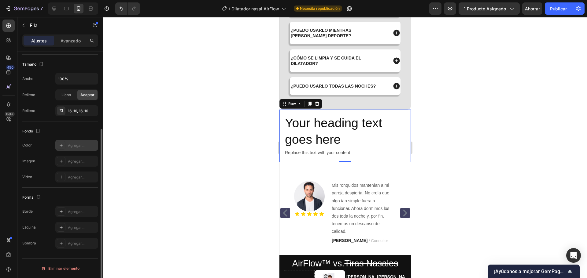
click at [72, 145] on font "Agregar..." at bounding box center [76, 145] width 16 height 5
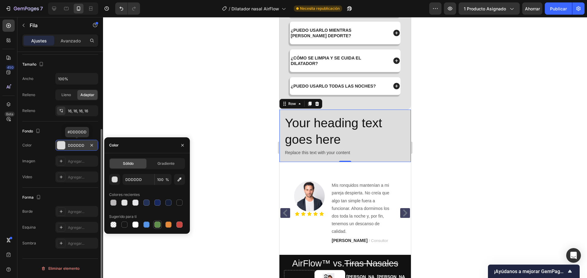
click at [157, 222] on div at bounding box center [157, 225] width 6 height 6
type input "5E8E49"
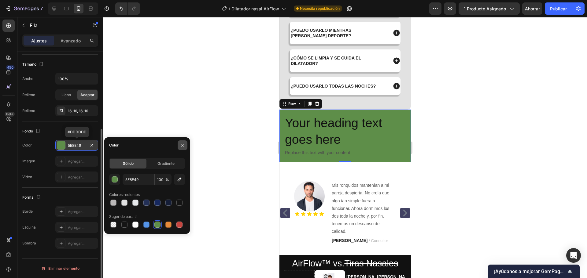
click at [181, 145] on icon "button" at bounding box center [182, 145] width 5 height 5
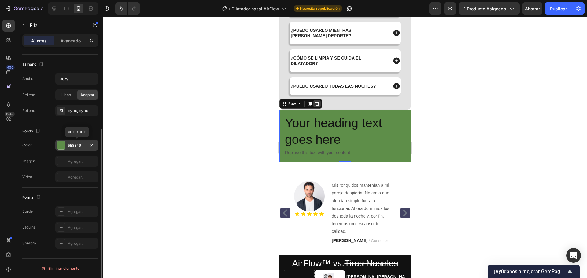
drag, startPoint x: 315, startPoint y: 114, endPoint x: 535, endPoint y: 156, distance: 224.3
click at [315, 106] on icon at bounding box center [317, 104] width 4 height 4
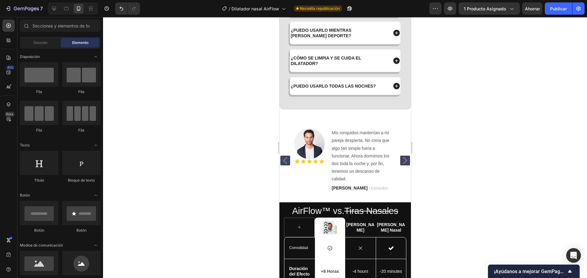
click at [221, 90] on div at bounding box center [345, 147] width 484 height 261
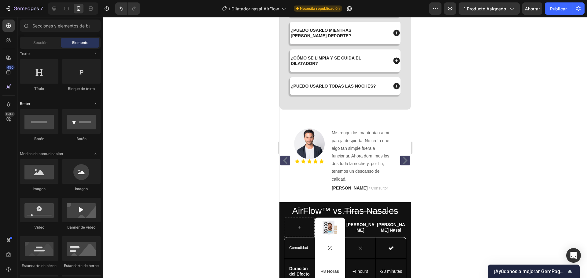
scroll to position [0, 0]
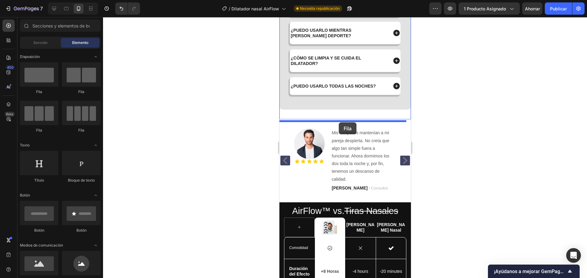
drag, startPoint x: 451, startPoint y: 125, endPoint x: 534, endPoint y: 173, distance: 96.5
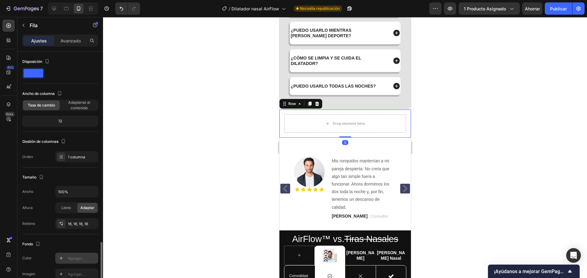
scroll to position [113, 0]
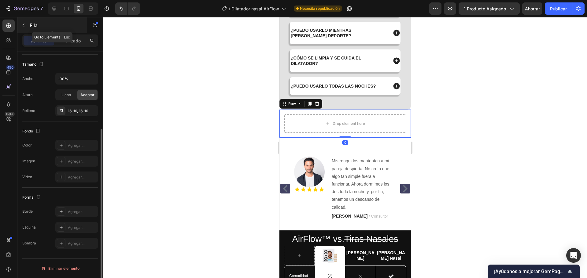
click at [38, 23] on p "Fila" at bounding box center [56, 25] width 52 height 7
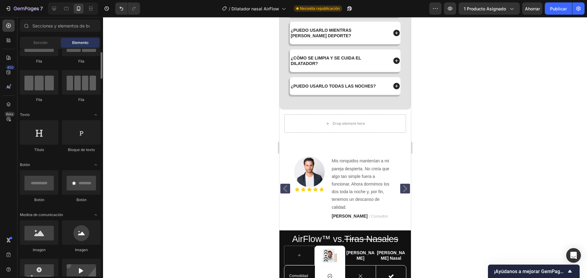
scroll to position [92, 0]
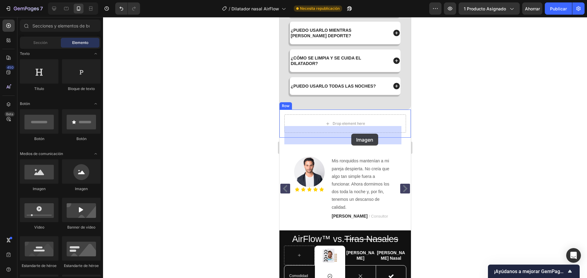
drag, startPoint x: 350, startPoint y: 194, endPoint x: 329, endPoint y: 129, distance: 68.0
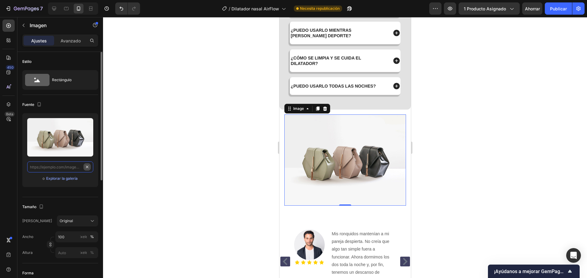
scroll to position [0, 0]
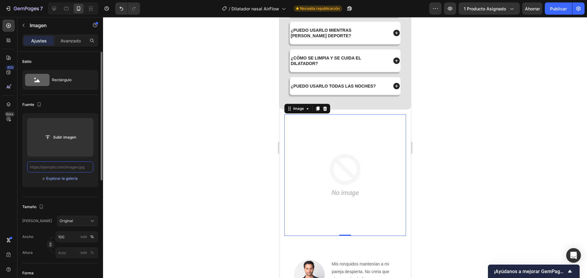
click at [75, 166] on input "text" at bounding box center [60, 167] width 66 height 11
paste input "[URL][DOMAIN_NAME]"
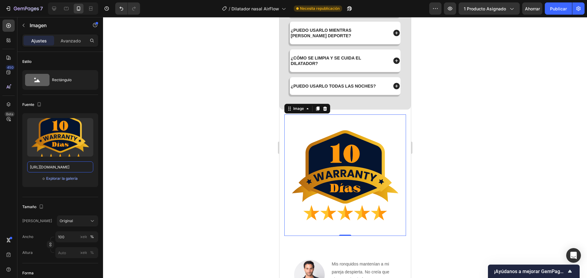
type input "[URL][DOMAIN_NAME]"
click at [185, 164] on div at bounding box center [345, 147] width 484 height 261
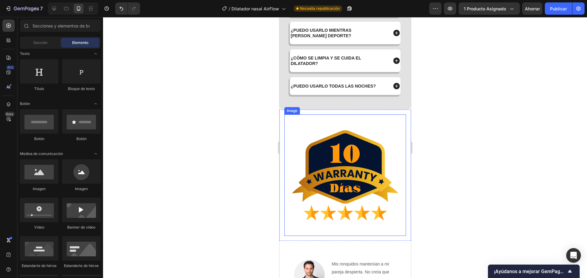
click at [230, 168] on div at bounding box center [345, 147] width 484 height 261
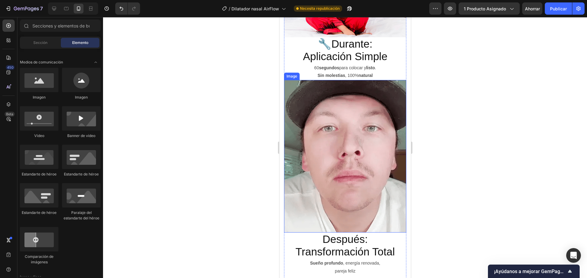
scroll to position [519, 0]
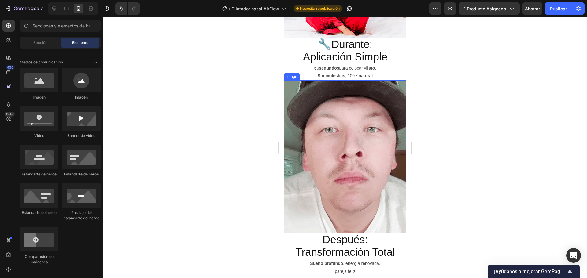
click at [373, 118] on img at bounding box center [345, 156] width 122 height 153
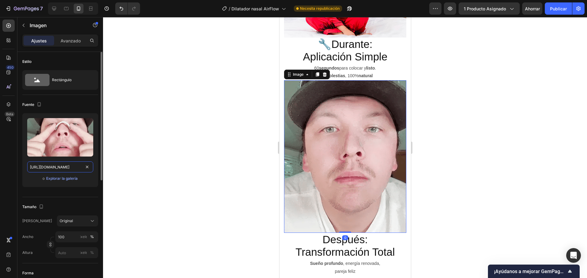
click at [65, 168] on input "[URL][DOMAIN_NAME]" at bounding box center [60, 167] width 66 height 11
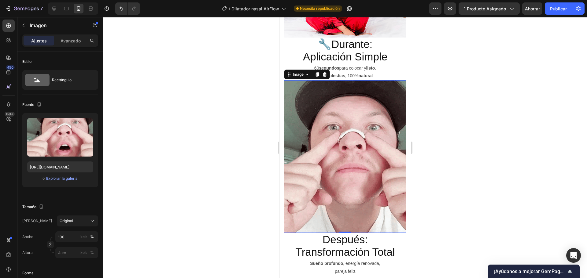
click at [167, 161] on div at bounding box center [345, 147] width 484 height 261
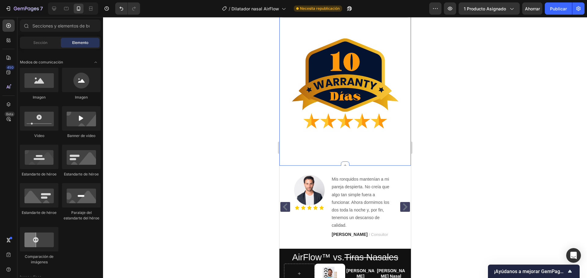
scroll to position [2139, 0]
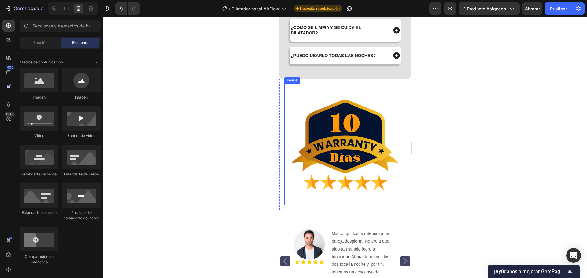
click at [397, 113] on img at bounding box center [345, 145] width 122 height 122
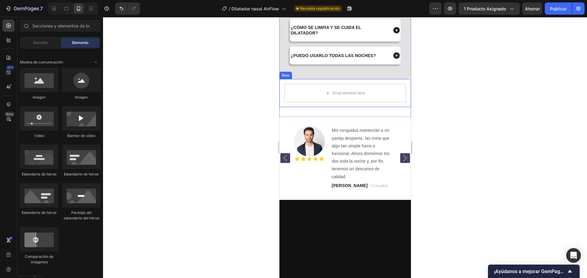
click at [401, 107] on div "Drop element here Row" at bounding box center [344, 93] width 131 height 28
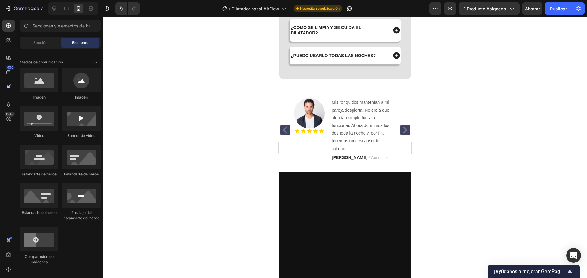
click at [151, 87] on div at bounding box center [345, 147] width 484 height 261
click at [397, 102] on div "Image Icon Icon Icon Icon Icon Icon List Mis ronquidos mantenían a mi pareja de…" at bounding box center [344, 125] width 131 height 73
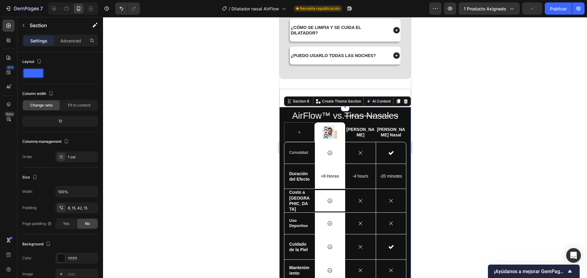
click at [404, 125] on div "AirFlow™ vs. Tiras Nasales Heading Image Row Tira Nasal Text Block [PERSON_NAME…" at bounding box center [344, 200] width 131 height 187
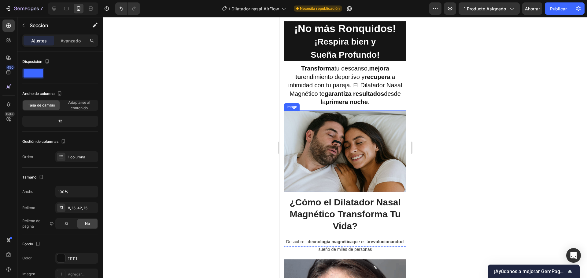
scroll to position [0, 0]
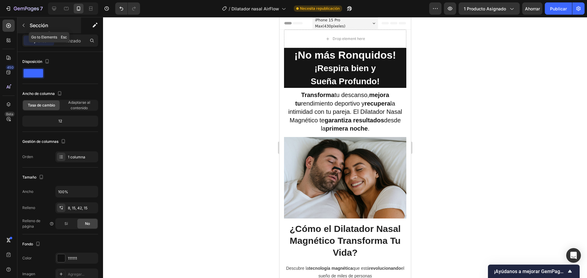
click at [24, 28] on button "button" at bounding box center [24, 25] width 10 height 10
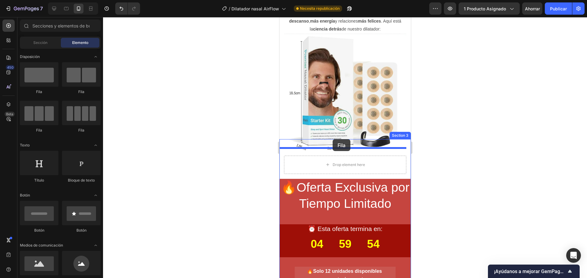
drag, startPoint x: 357, startPoint y: 97, endPoint x: 332, endPoint y: 139, distance: 49.6
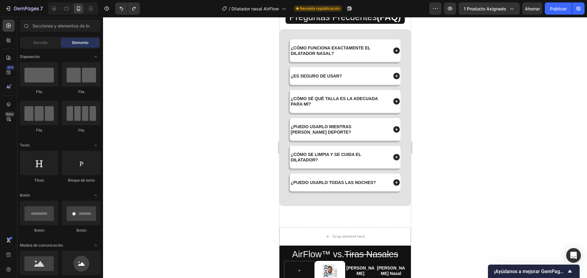
scroll to position [1864, 0]
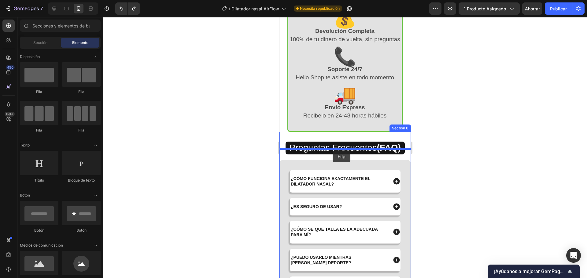
drag, startPoint x: 355, startPoint y: 98, endPoint x: 332, endPoint y: 151, distance: 57.2
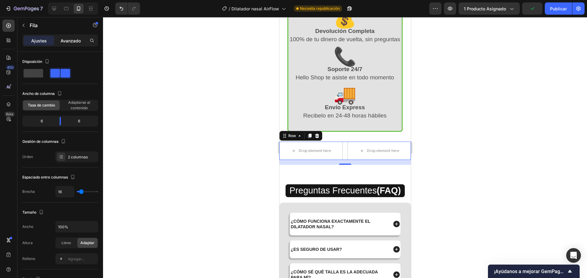
click at [62, 40] on font "Avanzado" at bounding box center [70, 40] width 20 height 5
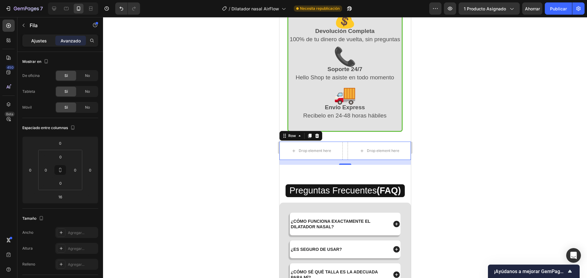
click at [35, 37] on div "Ajustes" at bounding box center [39, 41] width 31 height 10
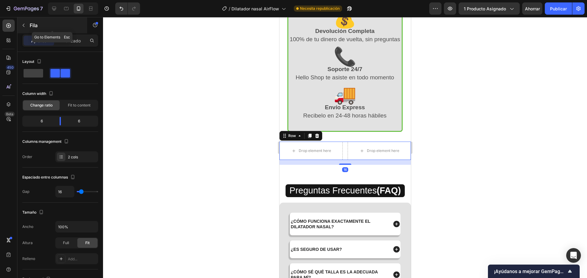
click at [32, 30] on div "Fila" at bounding box center [52, 25] width 70 height 16
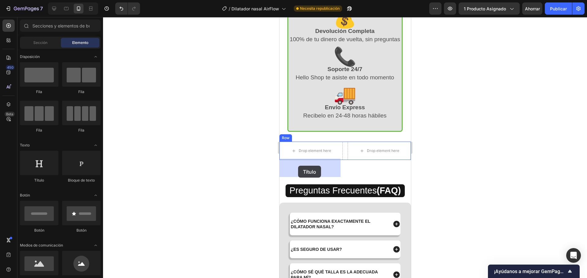
drag, startPoint x: 466, startPoint y: 184, endPoint x: 298, endPoint y: 166, distance: 169.6
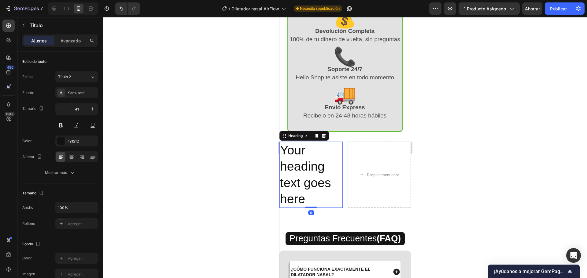
click at [314, 208] on h2 "Your heading text goes here" at bounding box center [310, 175] width 63 height 66
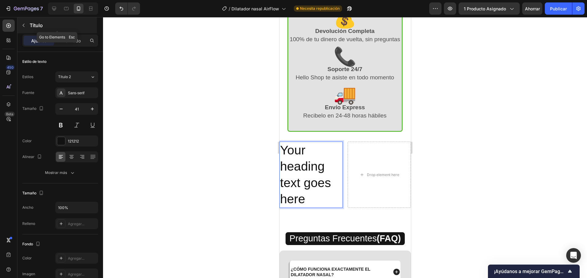
click at [33, 27] on font "Título" at bounding box center [36, 25] width 13 height 6
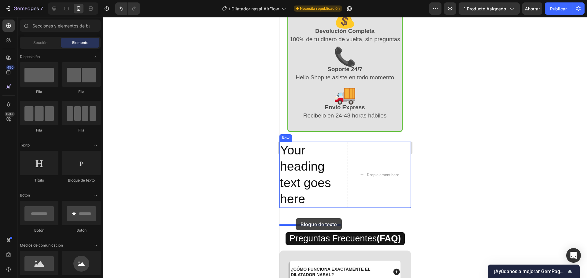
drag, startPoint x: 366, startPoint y: 181, endPoint x: 295, endPoint y: 218, distance: 79.9
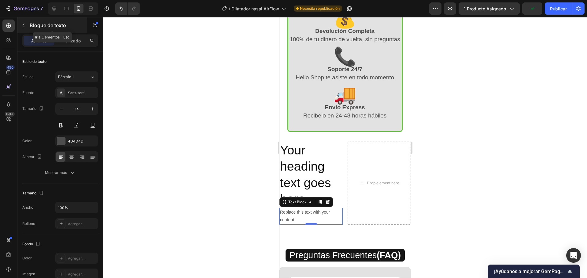
click at [29, 23] on div "Bloque de texto" at bounding box center [52, 25] width 70 height 16
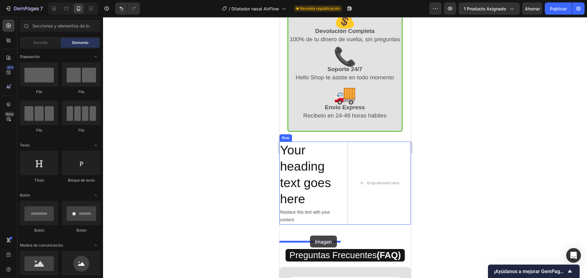
drag, startPoint x: 454, startPoint y: 237, endPoint x: 309, endPoint y: 236, distance: 144.5
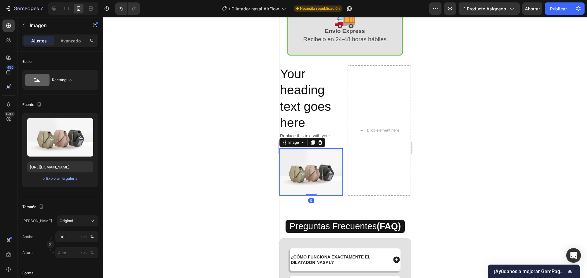
scroll to position [1925, 0]
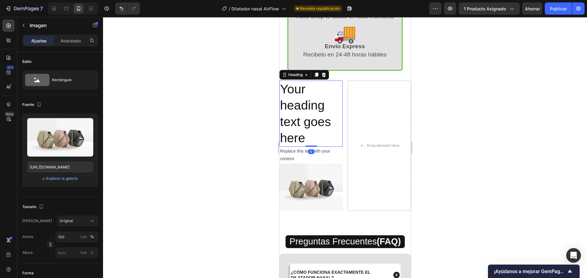
click at [309, 115] on p "Your heading text goes here" at bounding box center [311, 113] width 62 height 65
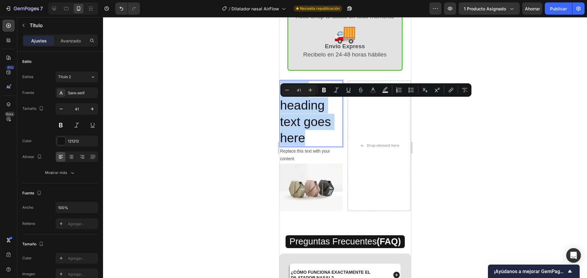
drag, startPoint x: 309, startPoint y: 156, endPoint x: 283, endPoint y: 112, distance: 51.9
click at [283, 112] on p "Your heading text goes here" at bounding box center [311, 113] width 62 height 65
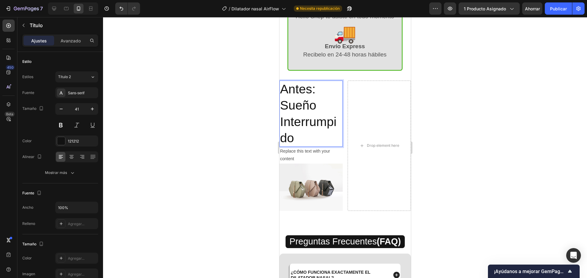
click at [304, 146] on p "Antes: Sueño Interrumpido" at bounding box center [311, 113] width 62 height 65
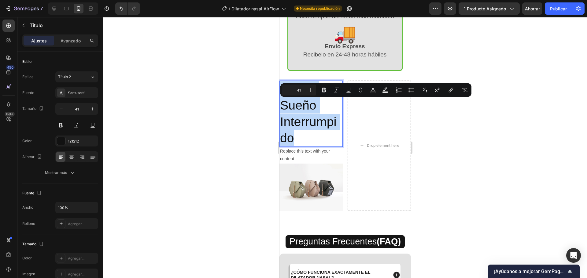
drag, startPoint x: 309, startPoint y: 155, endPoint x: 556, endPoint y: 122, distance: 249.0
click at [289, 90] on icon "Barra de herramientas contextual del editor" at bounding box center [287, 90] width 6 height 6
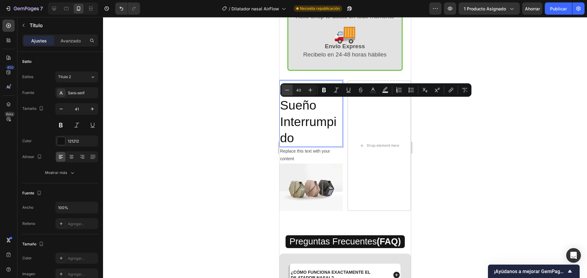
click at [289, 90] on icon "Barra de herramientas contextual del editor" at bounding box center [287, 90] width 6 height 6
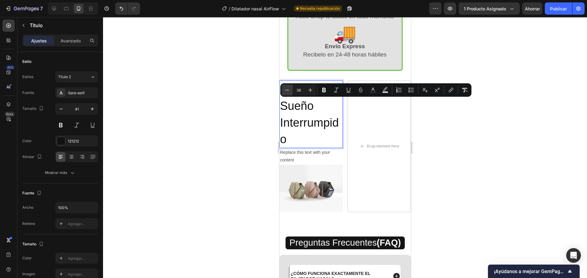
click at [289, 90] on icon "Barra de herramientas contextual del editor" at bounding box center [287, 90] width 6 height 6
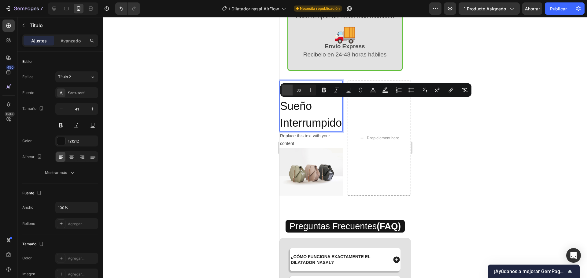
click at [289, 90] on icon "Barra de herramientas contextual del editor" at bounding box center [287, 90] width 6 height 6
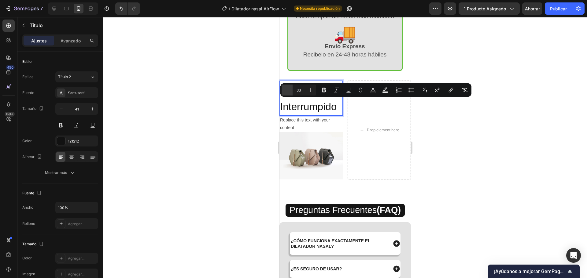
click at [289, 90] on icon "Barra de herramientas contextual del editor" at bounding box center [287, 90] width 6 height 6
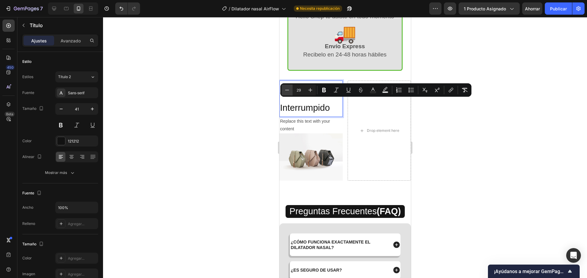
click at [289, 90] on icon "Barra de herramientas contextual del editor" at bounding box center [287, 90] width 6 height 6
type input "28"
click at [63, 111] on icon "button" at bounding box center [61, 109] width 6 height 6
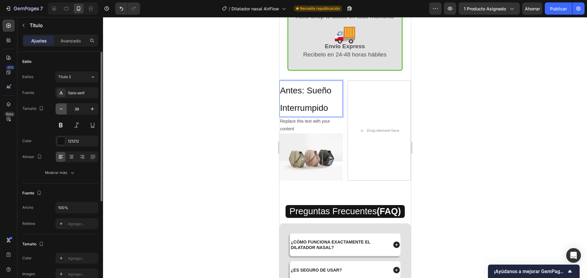
click at [63, 111] on icon "button" at bounding box center [61, 109] width 6 height 6
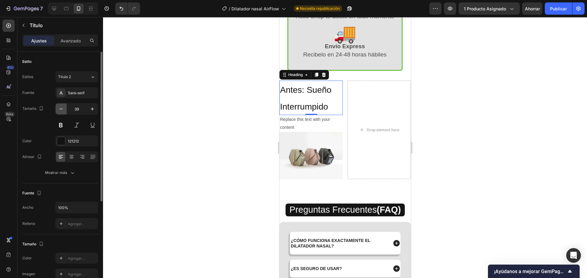
click at [63, 111] on icon "button" at bounding box center [61, 109] width 6 height 6
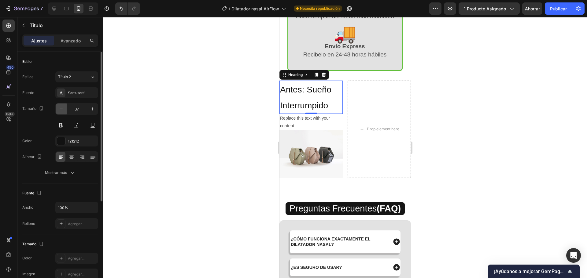
click at [63, 111] on icon "button" at bounding box center [61, 109] width 6 height 6
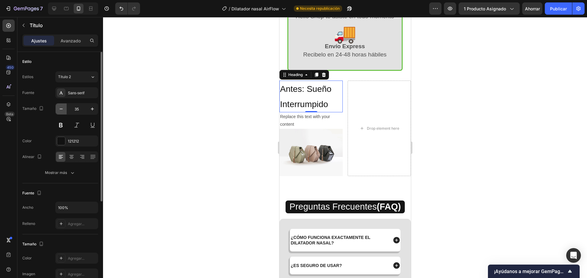
click at [63, 111] on icon "button" at bounding box center [61, 109] width 6 height 6
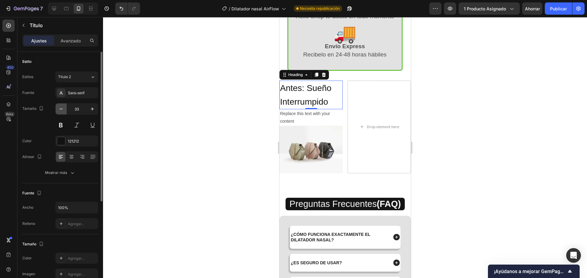
click at [63, 111] on icon "button" at bounding box center [61, 109] width 6 height 6
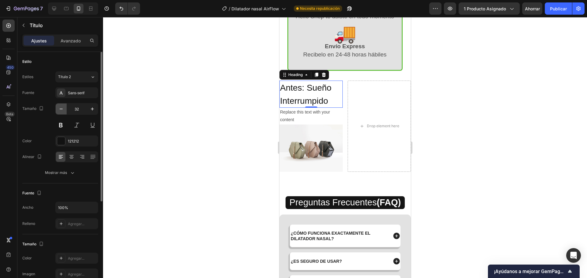
click at [63, 111] on icon "button" at bounding box center [61, 109] width 6 height 6
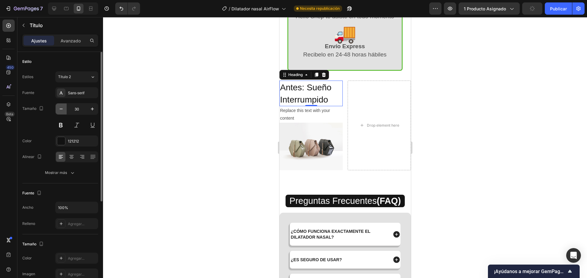
click at [63, 111] on icon "button" at bounding box center [61, 109] width 6 height 6
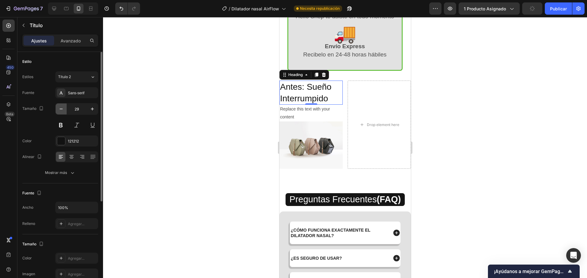
click at [63, 111] on icon "button" at bounding box center [61, 109] width 6 height 6
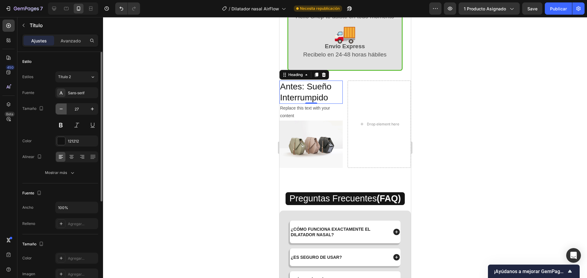
type input "26"
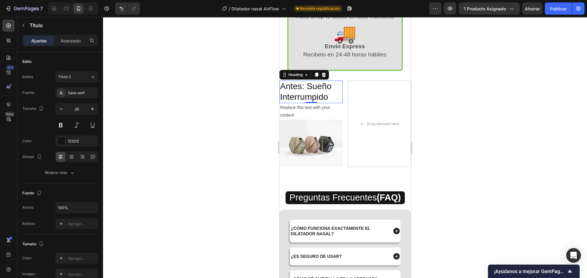
click at [296, 102] on span "Antes: Sueño Interrumpido" at bounding box center [305, 92] width 51 height 20
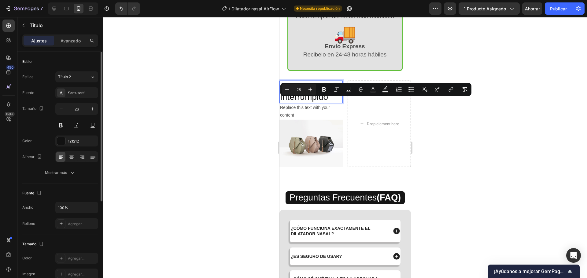
click at [73, 162] on div at bounding box center [76, 157] width 43 height 11
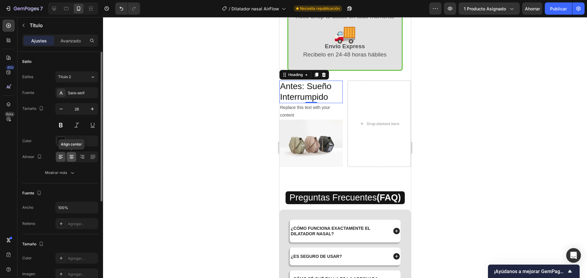
click at [71, 153] on div at bounding box center [71, 157] width 9 height 10
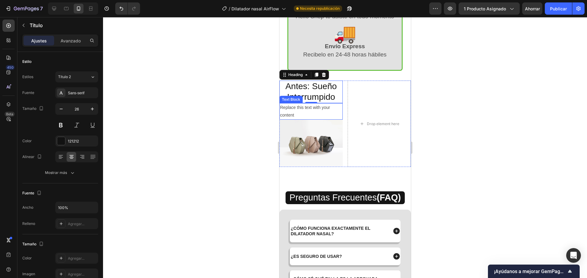
click at [325, 120] on div "Replace this text with your content" at bounding box center [310, 111] width 63 height 16
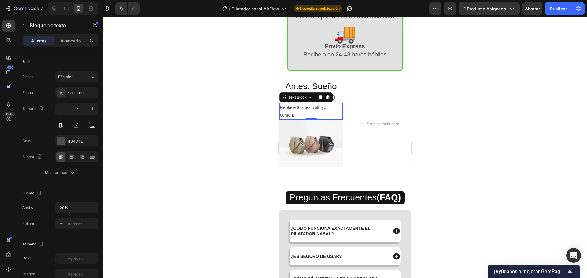
click at [295, 120] on div "Replace this text with your content" at bounding box center [310, 111] width 63 height 16
click at [295, 119] on p "Replace this text with your content" at bounding box center [311, 111] width 62 height 15
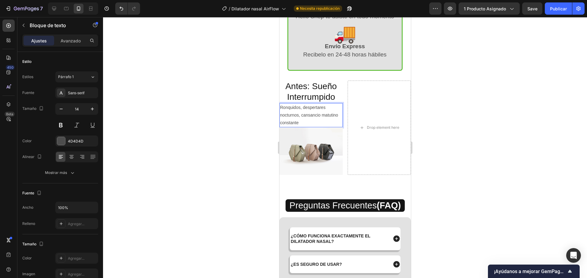
click at [302, 127] on p "Ronquidos, despertares nocturnos, cansancio matutino constante" at bounding box center [311, 115] width 62 height 23
drag, startPoint x: 309, startPoint y: 139, endPoint x: 290, endPoint y: 131, distance: 20.9
click at [290, 127] on p "Ronquidos, despertares nocturnos, cansancio matutino constante" at bounding box center [311, 115] width 62 height 23
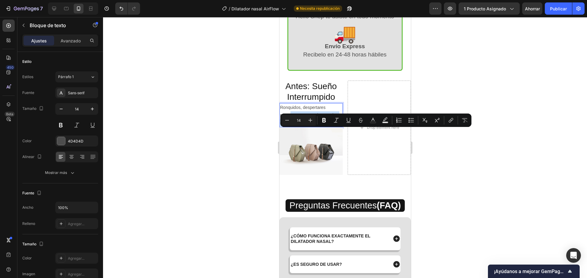
click at [290, 127] on p "Ronquidos, despertares nocturnos, cansancio matutino constante" at bounding box center [311, 115] width 62 height 23
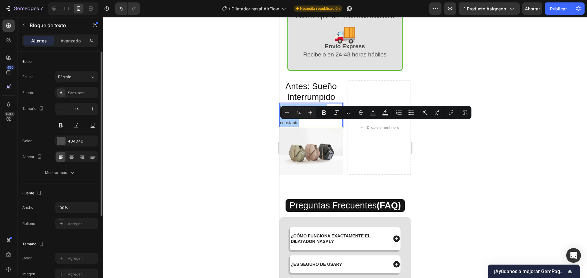
click at [69, 162] on div at bounding box center [76, 157] width 43 height 11
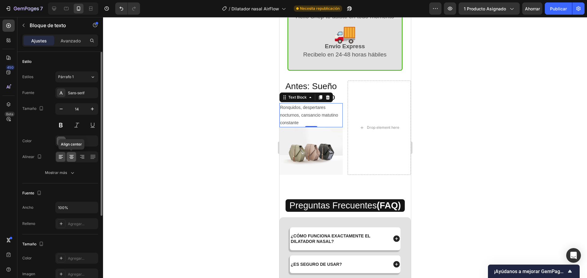
click at [70, 155] on icon at bounding box center [71, 155] width 4 height 1
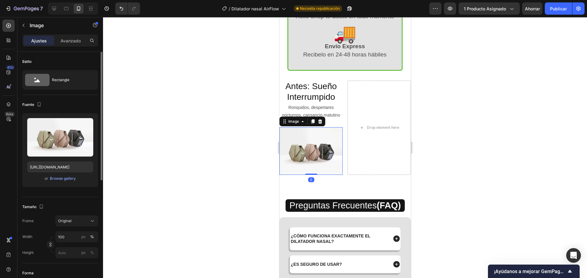
drag, startPoint x: 303, startPoint y: 159, endPoint x: 400, endPoint y: 191, distance: 102.4
click at [303, 159] on img at bounding box center [310, 150] width 63 height 47
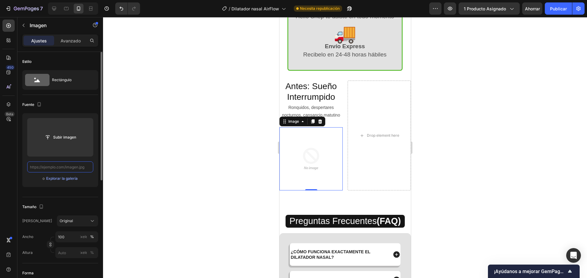
scroll to position [0, 0]
paste input "[URL][DOMAIN_NAME]"
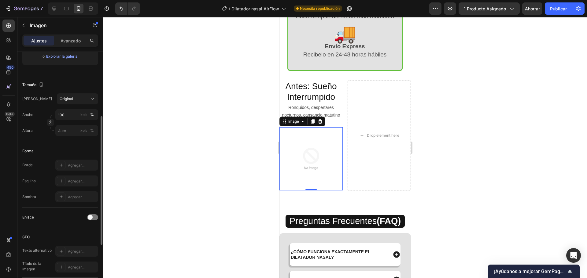
scroll to position [218, 0]
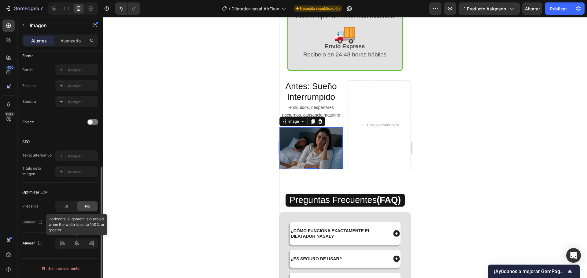
type input "[URL][DOMAIN_NAME]"
click at [77, 246] on div at bounding box center [76, 243] width 43 height 11
click at [77, 243] on div at bounding box center [76, 243] width 43 height 11
click at [200, 147] on div at bounding box center [345, 147] width 484 height 261
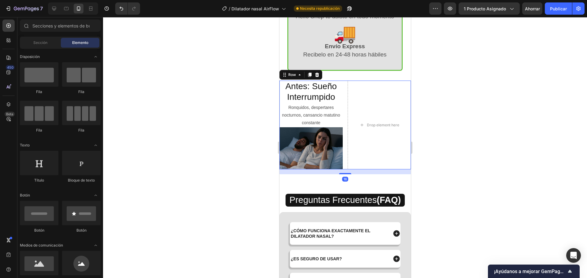
click at [342, 121] on div "⁠⁠⁠⁠⁠⁠⁠ Antes: Sueño Interrumpido Heading Ronquidos, despertares nocturnos, can…" at bounding box center [344, 125] width 131 height 89
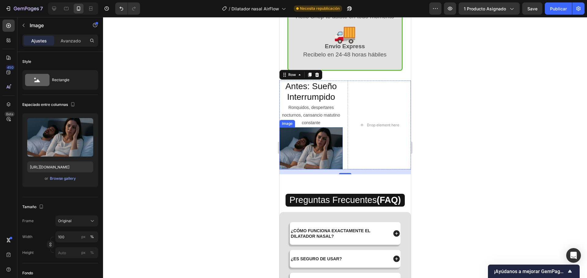
click at [336, 167] on img at bounding box center [310, 148] width 63 height 42
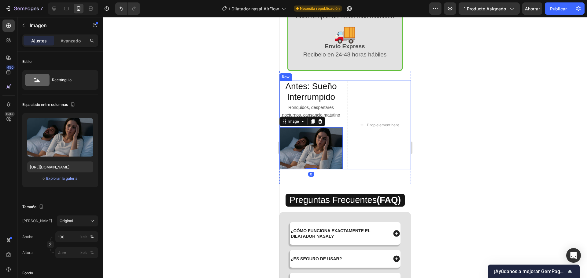
click at [342, 170] on div "⁠⁠⁠⁠⁠⁠⁠ Antes: Sueño Interrumpido Heading Ronquidos, despertares nocturnos, can…" at bounding box center [344, 125] width 131 height 89
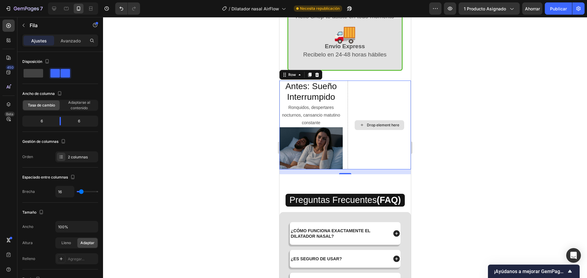
click at [376, 160] on div "Drop element here" at bounding box center [378, 125] width 63 height 89
click at [342, 103] on div "⁠⁠⁠⁠⁠⁠⁠ Antes: Sueño Interrumpido Heading Ronquidos, despertares nocturnos, can…" at bounding box center [344, 125] width 131 height 89
click at [217, 146] on div at bounding box center [345, 147] width 484 height 261
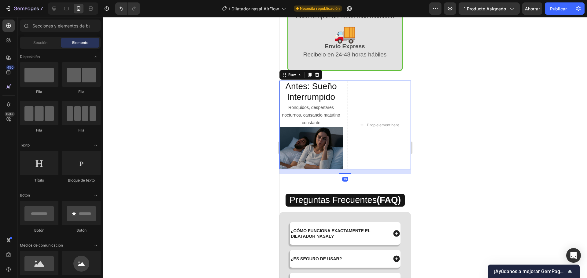
click at [342, 170] on div "⁠⁠⁠⁠⁠⁠⁠ Antes: Sueño Interrumpido Heading Ronquidos, despertares nocturnos, can…" at bounding box center [344, 125] width 131 height 89
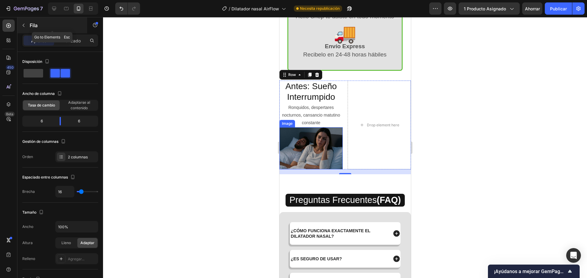
click at [35, 29] on p "Fila" at bounding box center [56, 25] width 52 height 7
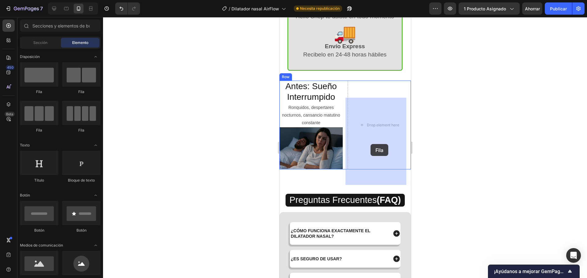
drag, startPoint x: 316, startPoint y: 98, endPoint x: 370, endPoint y: 144, distance: 71.3
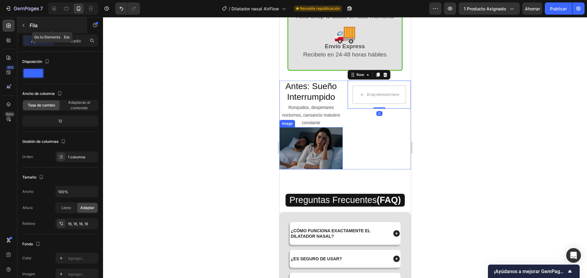
click at [27, 29] on button "button" at bounding box center [24, 25] width 10 height 10
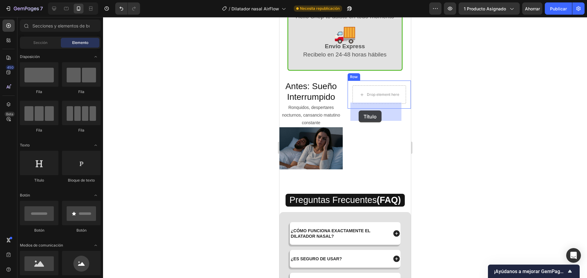
drag, startPoint x: 327, startPoint y: 191, endPoint x: 358, endPoint y: 111, distance: 86.1
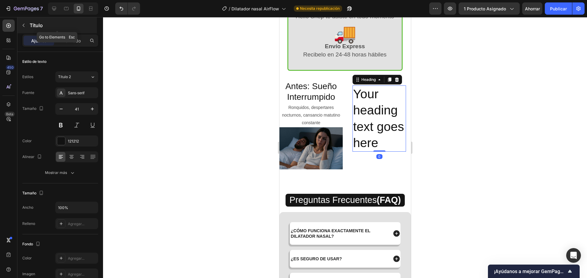
click at [29, 22] on div "Título" at bounding box center [56, 25] width 79 height 16
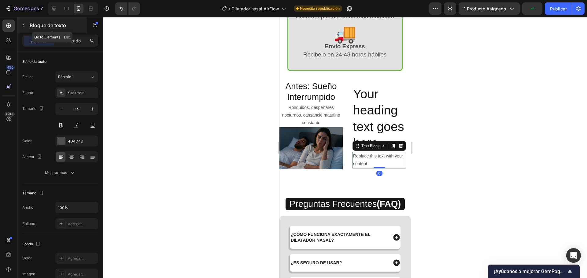
click at [26, 26] on icon "button" at bounding box center [23, 25] width 5 height 5
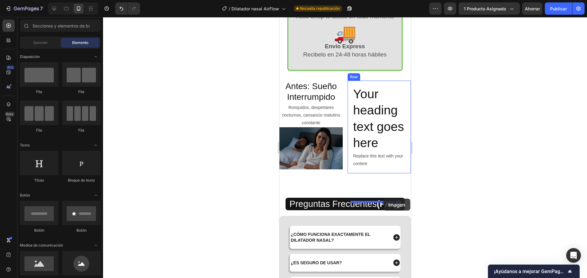
drag, startPoint x: 346, startPoint y: 277, endPoint x: 383, endPoint y: 199, distance: 86.5
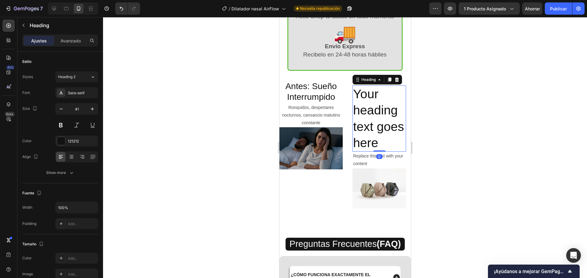
click at [364, 152] on h2 "Your heading text goes here" at bounding box center [378, 119] width 53 height 66
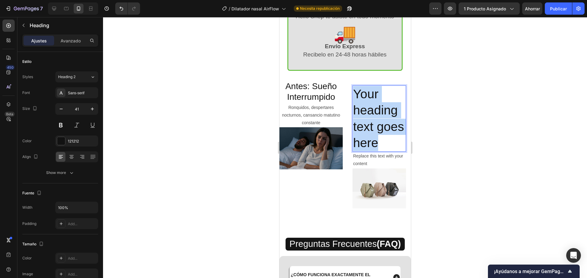
click at [364, 151] on p "Your heading text goes here" at bounding box center [379, 118] width 52 height 65
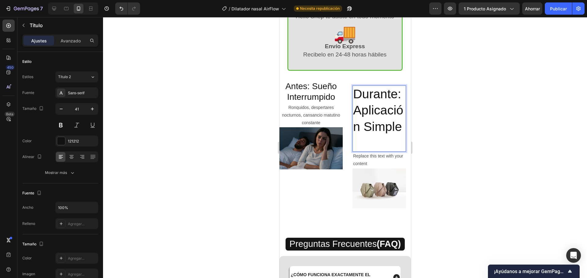
click at [375, 151] on p "Durante: Aplicación Simple" at bounding box center [379, 118] width 52 height 65
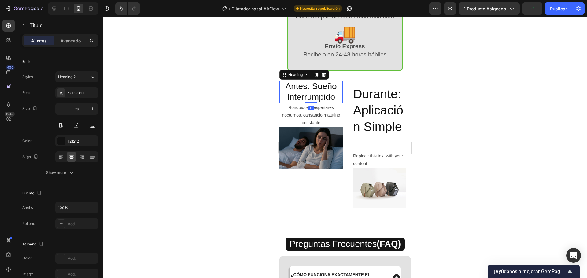
click at [306, 102] on span "Antes: Sueño Interrumpido" at bounding box center [310, 92] width 51 height 20
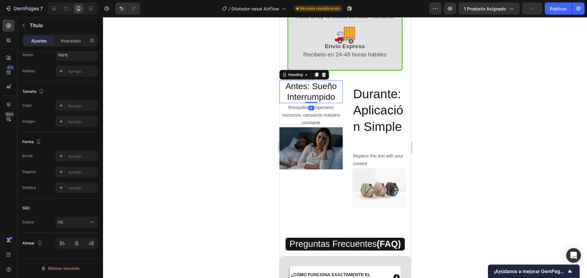
click at [331, 102] on span "Antes: Sueño Interrumpido" at bounding box center [310, 92] width 51 height 20
click at [322, 102] on span "Antes: Sueño Interrumpido" at bounding box center [310, 92] width 51 height 20
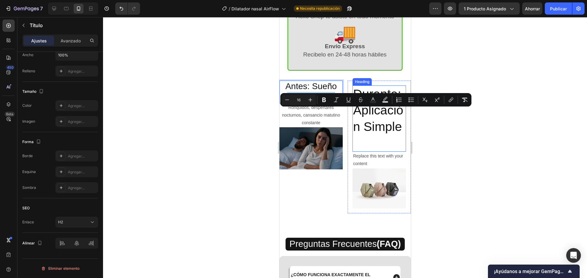
click at [361, 145] on p "Durante: Aplicación Simple" at bounding box center [379, 118] width 52 height 65
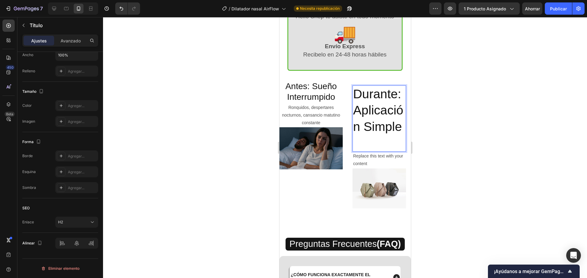
click at [375, 151] on p "Durante: Aplicación Simple" at bounding box center [379, 118] width 52 height 65
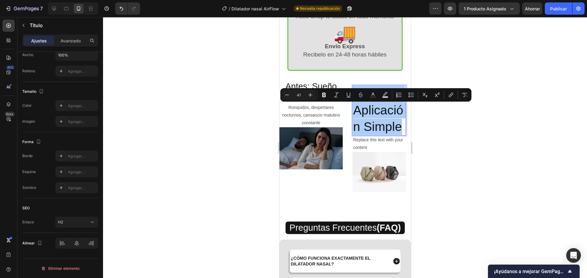
click at [299, 93] on input "41" at bounding box center [298, 94] width 12 height 7
type input "28"
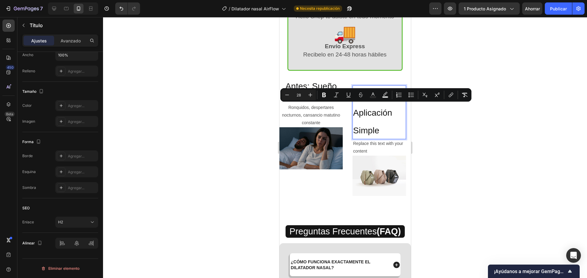
click at [375, 132] on span "Durante: Aplicación Simple" at bounding box center [372, 113] width 39 height 45
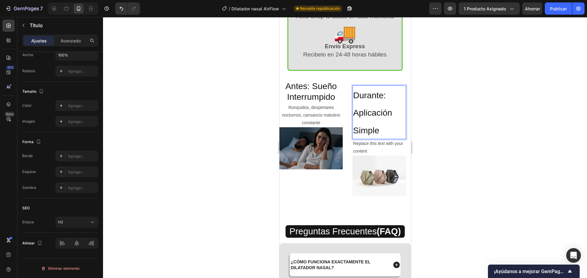
click at [385, 139] on p "Durante: Aplicación Simple" at bounding box center [379, 112] width 52 height 53
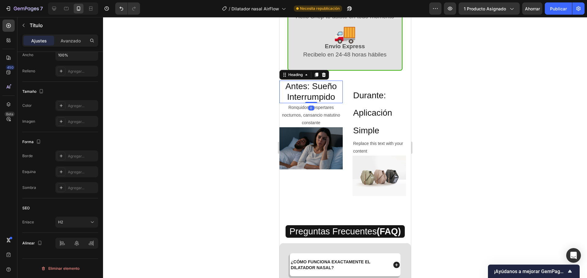
click at [320, 103] on p "⁠⁠⁠⁠⁠⁠⁠ Antes: Sueño Interrumpido" at bounding box center [311, 91] width 62 height 21
click at [43, 38] on p "Ajustes" at bounding box center [39, 41] width 16 height 6
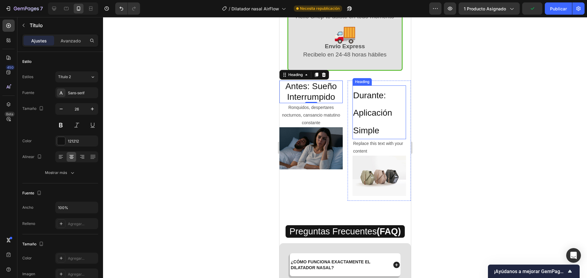
click at [383, 139] on p "⁠⁠⁠⁠⁠⁠⁠ Durante: Aplicación Simple" at bounding box center [379, 112] width 52 height 53
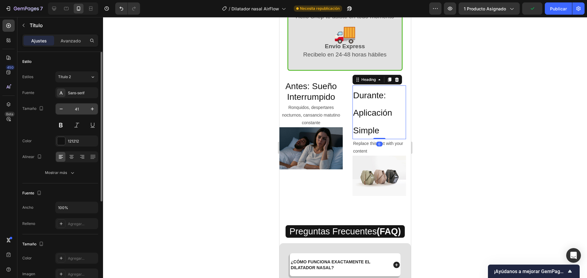
click at [78, 111] on input "41" at bounding box center [77, 109] width 20 height 11
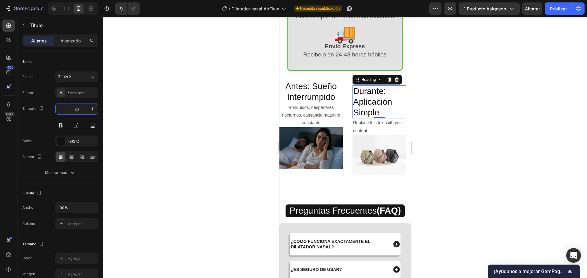
type input "26"
click at [177, 129] on div at bounding box center [345, 147] width 484 height 261
click at [376, 117] on span "Durante: Aplicación Simple" at bounding box center [372, 101] width 39 height 31
click at [320, 102] on span "Antes: Sueño Interrumpido" at bounding box center [310, 92] width 51 height 20
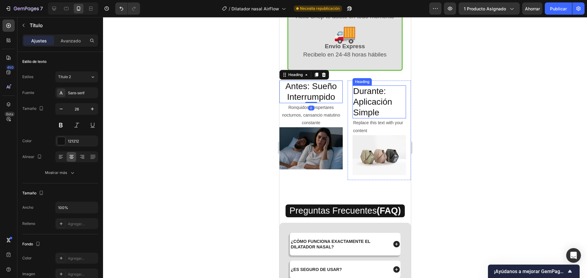
click at [370, 113] on p "⁠⁠⁠⁠⁠⁠⁠ Durante: Aplicación Simple" at bounding box center [379, 102] width 52 height 32
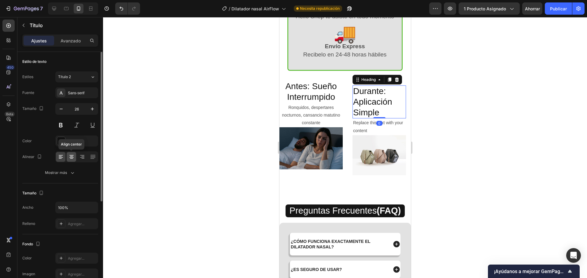
click at [69, 156] on icon at bounding box center [71, 157] width 6 height 6
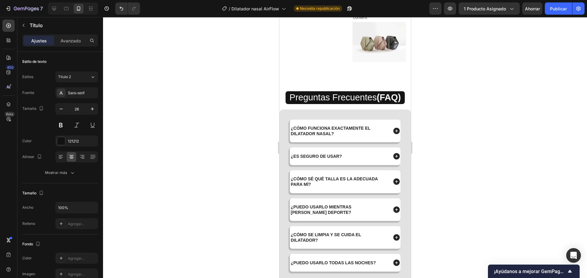
click at [396, 67] on div "⁠⁠⁠⁠⁠⁠⁠ Durante: Aplicación Simple Heading Replace this text with your content …" at bounding box center [378, 17] width 63 height 100
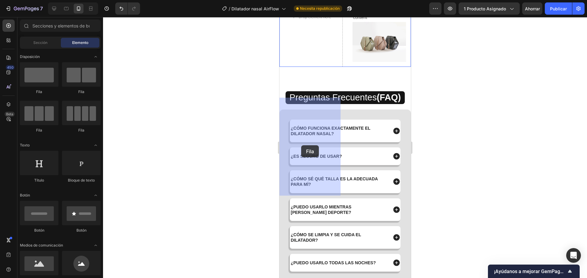
drag, startPoint x: 324, startPoint y: 94, endPoint x: 301, endPoint y: 145, distance: 56.5
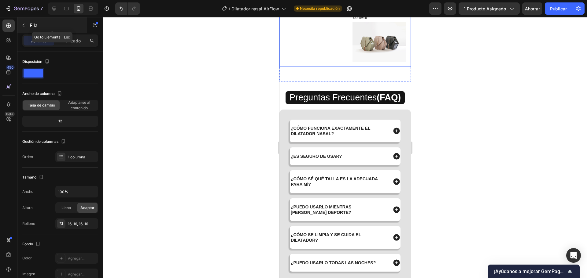
click at [26, 24] on button "button" at bounding box center [24, 25] width 10 height 10
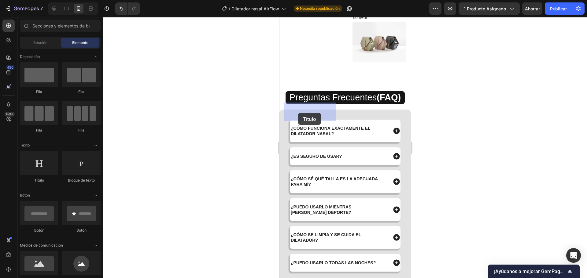
drag, startPoint x: 320, startPoint y: 188, endPoint x: 298, endPoint y: 113, distance: 77.8
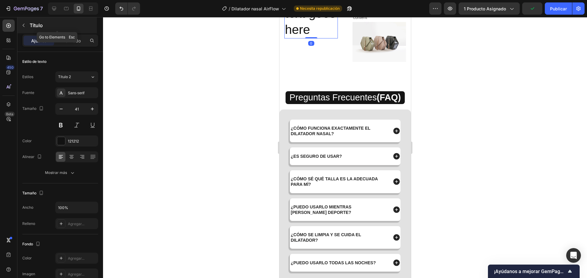
click at [33, 27] on font "Título" at bounding box center [36, 25] width 13 height 6
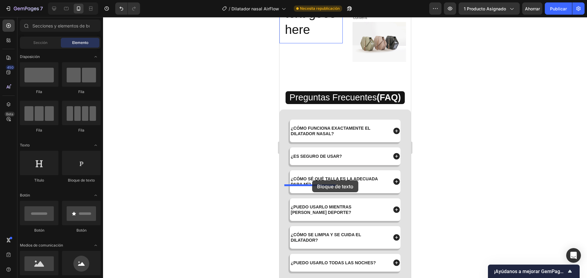
drag, startPoint x: 366, startPoint y: 189, endPoint x: 471, endPoint y: 145, distance: 113.5
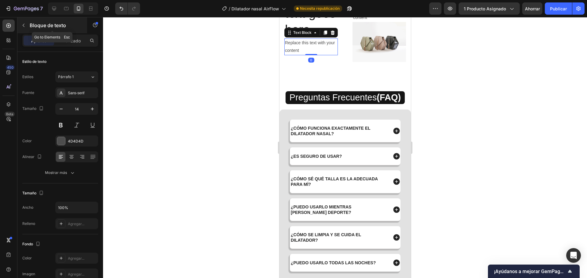
click at [30, 27] on font "Bloque de texto" at bounding box center [48, 25] width 36 height 6
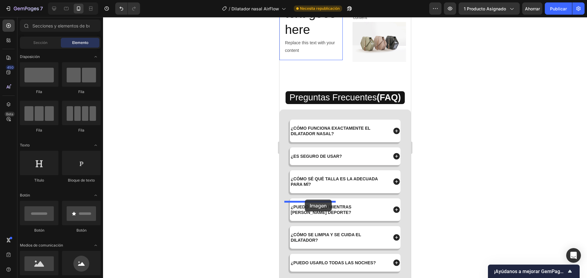
drag, startPoint x: 320, startPoint y: 279, endPoint x: 304, endPoint y: 200, distance: 80.7
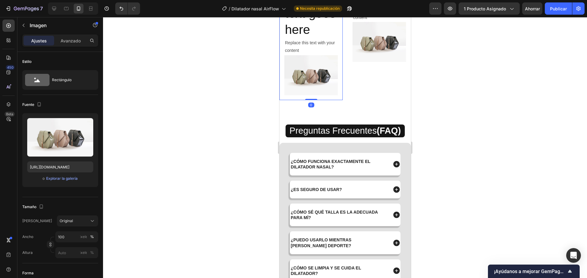
click at [338, 100] on div "Your heading text goes here Heading Replace this text with your content Text Bl…" at bounding box center [310, 33] width 63 height 133
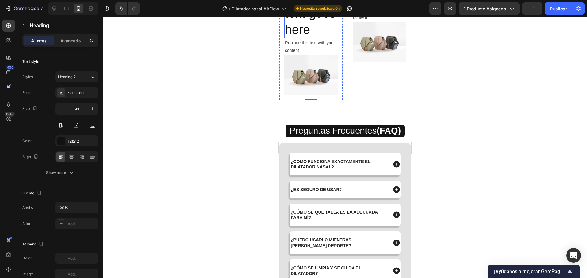
click at [316, 38] on h2 "Your heading text goes here" at bounding box center [310, 5] width 53 height 66
click at [75, 109] on input "41" at bounding box center [77, 109] width 20 height 11
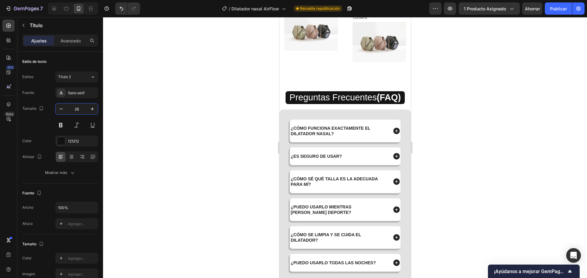
type input "26"
click at [223, 173] on div at bounding box center [345, 147] width 484 height 261
click at [71, 154] on icon at bounding box center [71, 157] width 6 height 6
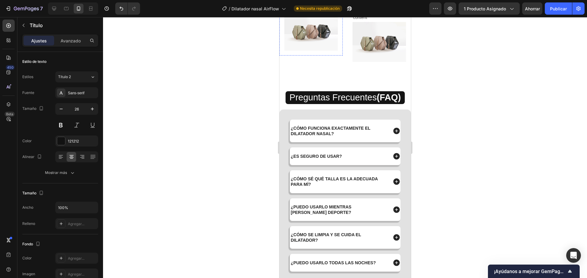
click at [321, 11] on div "Replace this text with your content" at bounding box center [310, 2] width 53 height 16
click at [327, 11] on div "Replace this text with your content" at bounding box center [310, 2] width 53 height 16
click at [314, 18] on p "Ronquidos, despertares nocturnos, cansancio matutino constante" at bounding box center [310, 6] width 52 height 23
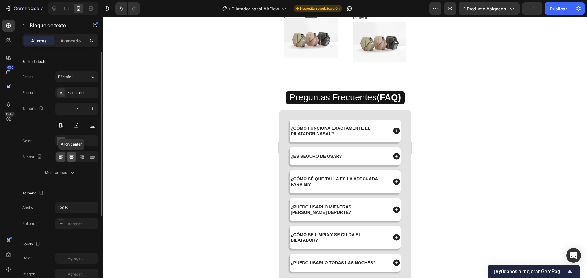
click at [70, 156] on icon at bounding box center [71, 157] width 6 height 6
click at [321, 18] on p "Ronquidos, despertares nocturnos, cansancio matutino constante" at bounding box center [310, 6] width 52 height 23
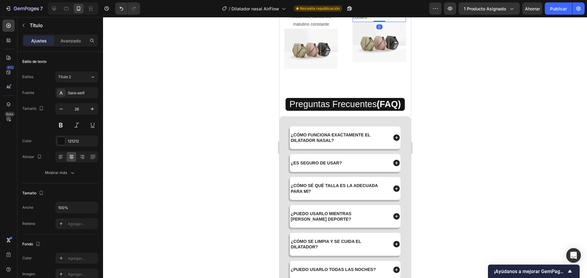
click at [383, 22] on div "Replace this text with your content" at bounding box center [378, 13] width 53 height 16
click at [226, 127] on div at bounding box center [345, 147] width 484 height 261
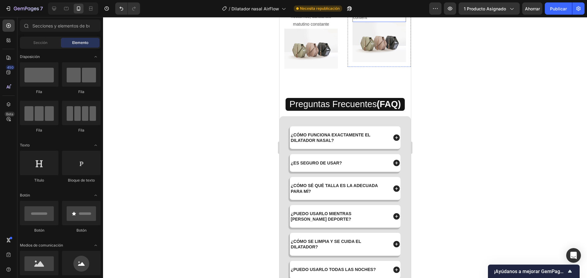
click at [385, 22] on div "Replace this text with your content" at bounding box center [378, 13] width 53 height 16
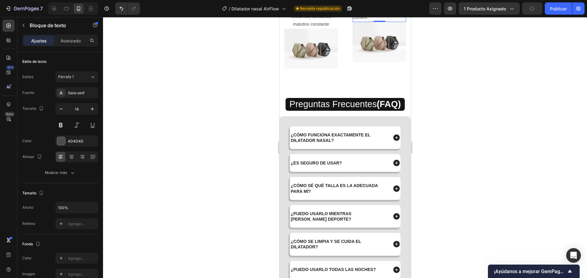
click at [242, 125] on div at bounding box center [345, 147] width 484 height 261
click at [371, 22] on div "Replace this text with your content" at bounding box center [378, 13] width 53 height 16
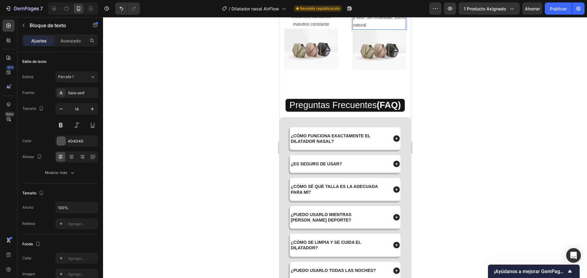
click at [202, 157] on div at bounding box center [345, 147] width 484 height 261
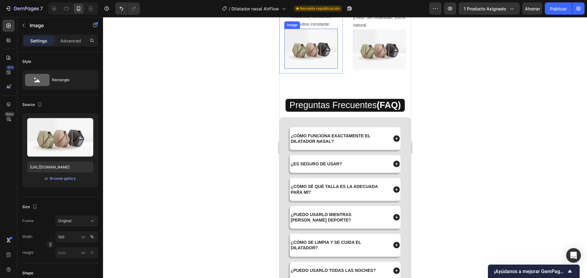
click at [327, 69] on img at bounding box center [310, 49] width 53 height 40
click at [228, 149] on div at bounding box center [345, 147] width 484 height 261
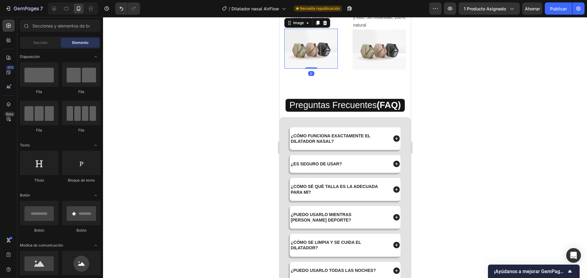
drag, startPoint x: 305, startPoint y: 178, endPoint x: 286, endPoint y: 193, distance: 24.8
click at [305, 69] on img at bounding box center [310, 49] width 53 height 40
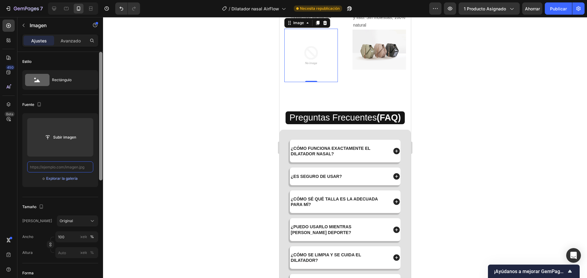
paste input "[URL][DOMAIN_NAME]"
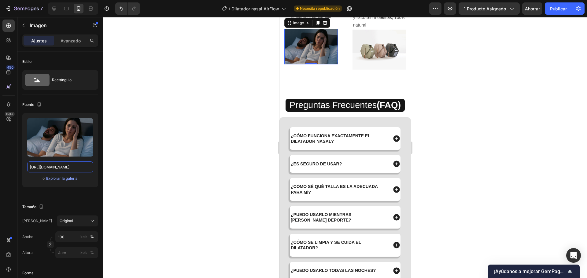
type input "[URL][DOMAIN_NAME]"
click at [187, 173] on div at bounding box center [345, 147] width 484 height 261
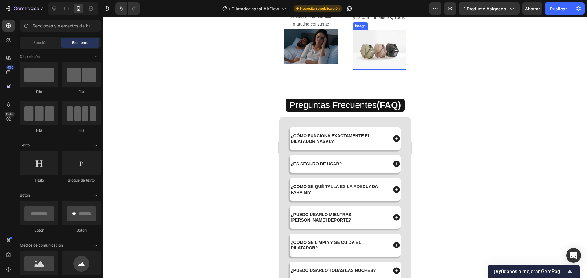
click at [392, 70] on img at bounding box center [378, 50] width 53 height 40
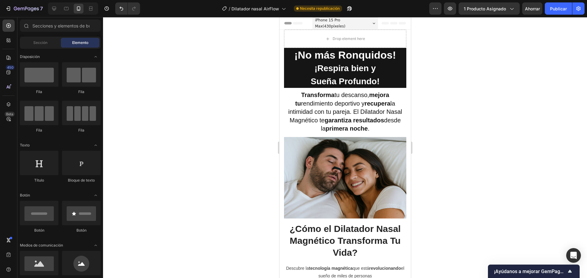
drag, startPoint x: 409, startPoint y: 161, endPoint x: 539, endPoint y: 79, distance: 153.3
click at [36, 41] on font "Sección" at bounding box center [40, 42] width 14 height 5
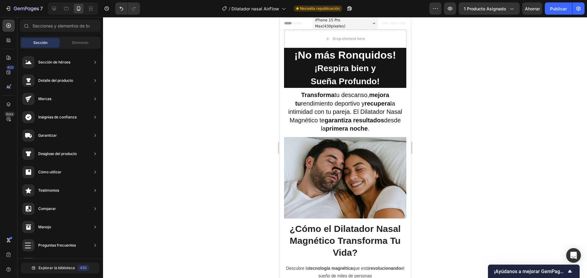
click at [255, 112] on div at bounding box center [345, 147] width 484 height 261
click at [218, 132] on div at bounding box center [345, 147] width 484 height 261
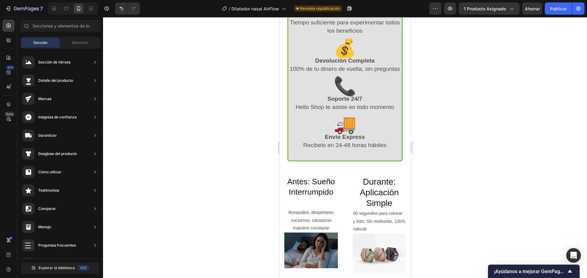
scroll to position [1864, 0]
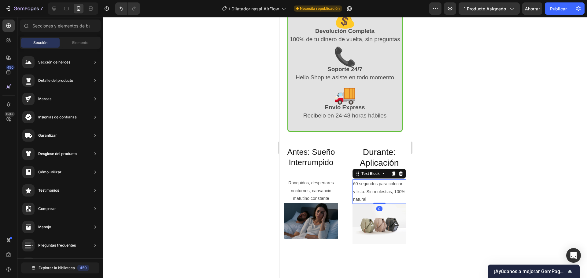
click at [373, 203] on p "60 segundos para colocar y listo. Sin molestias, 100% natural" at bounding box center [379, 191] width 52 height 23
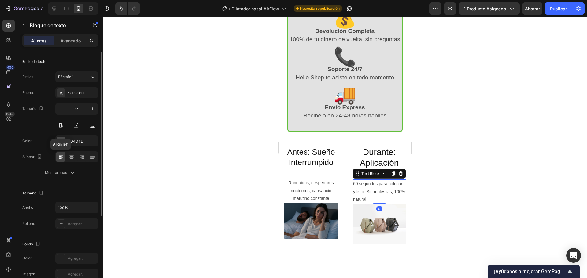
click at [65, 159] on div at bounding box center [60, 157] width 9 height 10
click at [71, 159] on icon at bounding box center [71, 159] width 3 height 1
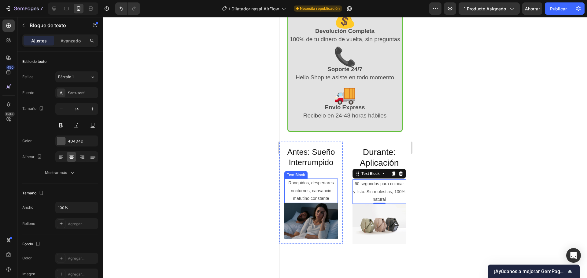
click at [214, 190] on div at bounding box center [345, 147] width 484 height 261
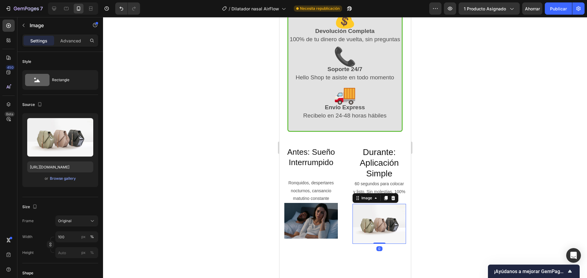
click at [361, 240] on img at bounding box center [378, 224] width 53 height 40
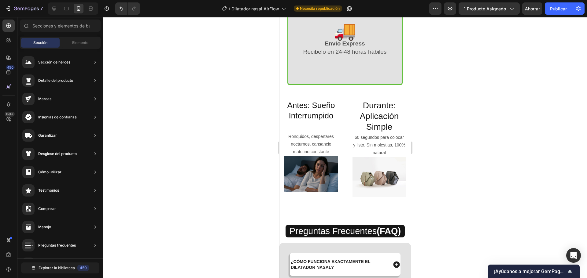
scroll to position [1912, 0]
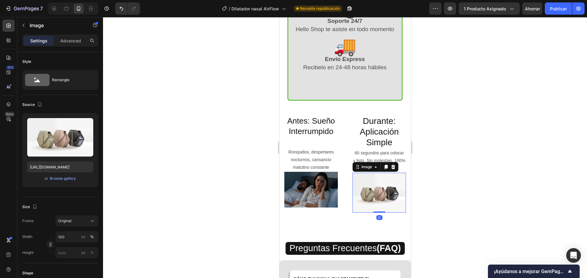
click at [377, 184] on img at bounding box center [378, 193] width 53 height 40
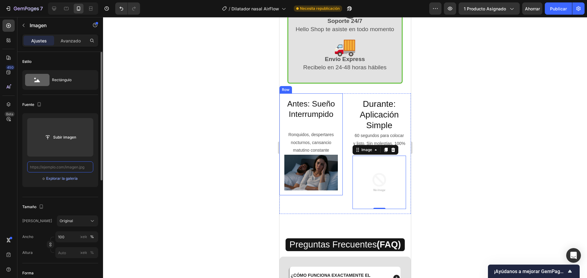
scroll to position [0, 0]
paste input "https://cdn.shopify.com/s/files/1/0923/2990/2449/files/Video_mp4_online-video-c…"
type input "https://cdn.shopify.com/s/files/1/0923/2990/2449/files/Video_mp4_online-video-c…"
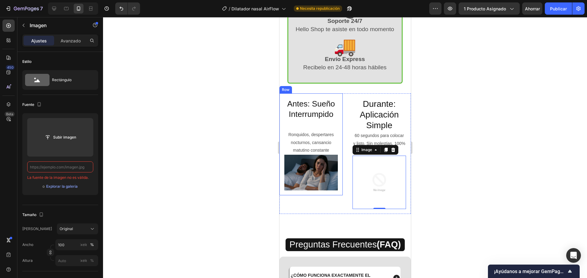
click at [83, 167] on input "text" at bounding box center [60, 167] width 66 height 11
paste input "https://cdn.shopify.com/s/files/1/0923/2990/2449/files/Video_mp4_online-video-c…"
type input "https://cdn.shopify.com/s/files/1/0923/2990/2449/files/Video_mp4_online-video-c…"
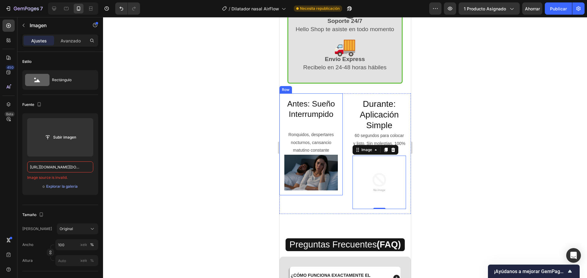
click at [109, 174] on div at bounding box center [345, 147] width 484 height 261
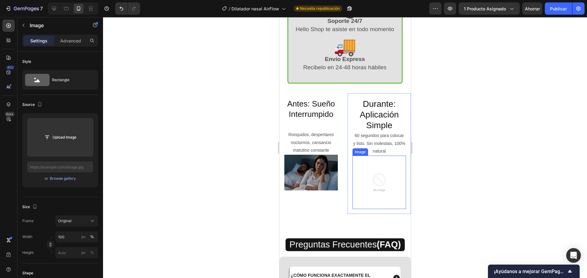
click at [380, 189] on img at bounding box center [378, 182] width 53 height 53
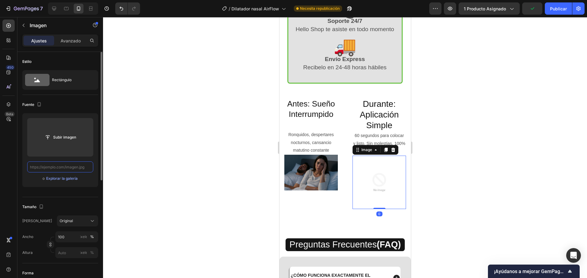
click at [63, 165] on input "text" at bounding box center [60, 167] width 66 height 11
paste input "https://cdn.shopify.com/s/files/1/0923/2990/2449/files/Video_mp4_online-video-c…"
type input "https://cdn.shopify.com/s/files/1/0923/2990/2449/files/Video_mp4_online-video-c…"
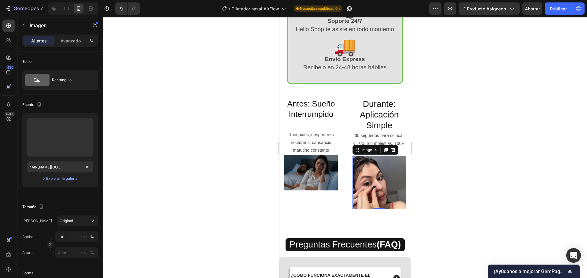
click at [120, 161] on div at bounding box center [345, 147] width 484 height 261
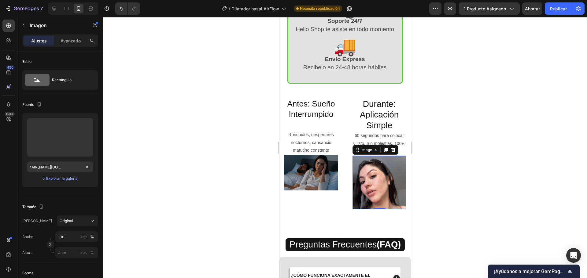
scroll to position [0, 0]
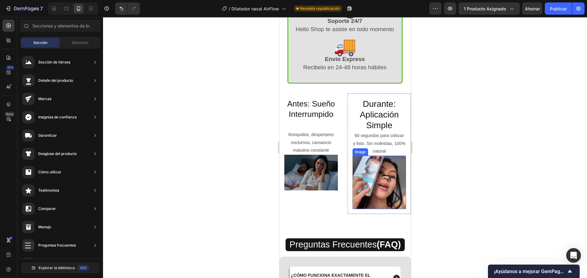
click at [395, 195] on img at bounding box center [378, 182] width 53 height 53
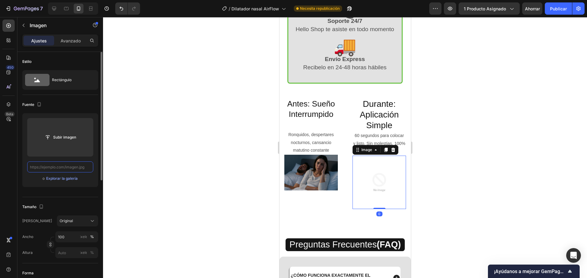
paste input "https://cdn.shopify.com/s/files/1/0923/2990/2449/files/Video_mp4_online-video-c…"
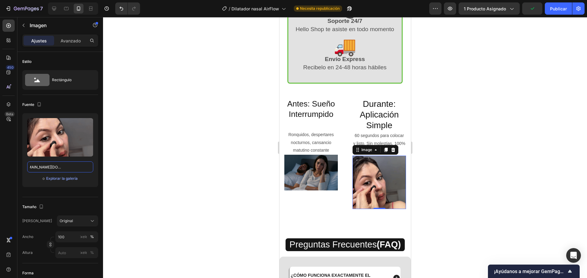
type input "https://cdn.shopify.com/s/files/1/0923/2990/2449/files/Video_mp4_online-video-c…"
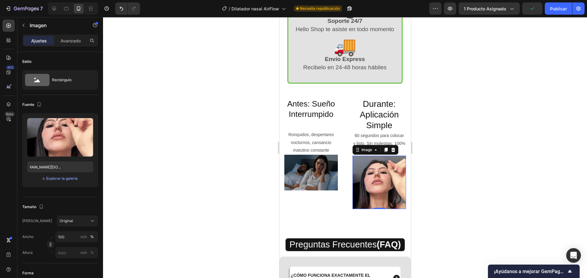
click at [150, 156] on div at bounding box center [345, 147] width 484 height 261
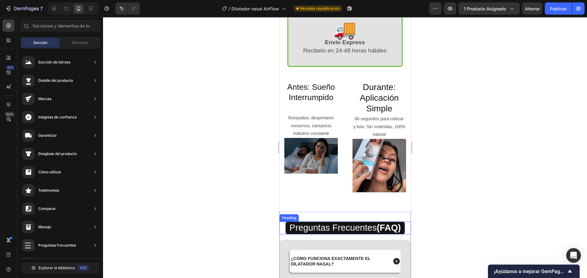
scroll to position [1925, 0]
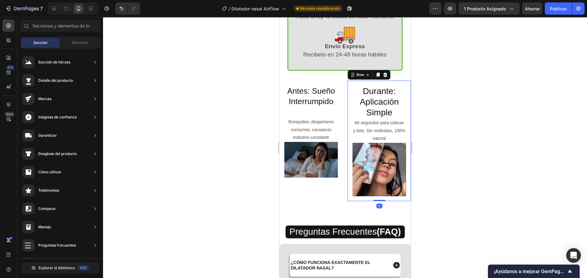
click at [402, 100] on div "Durante: Aplicación Simple Heading 60 segundos para colocar y listo. Sin molest…" at bounding box center [378, 141] width 63 height 121
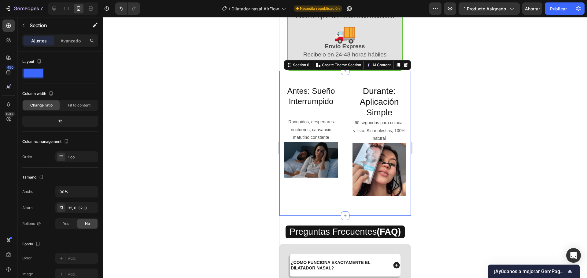
click at [402, 95] on div "Antes: Sueño Interrumpido Heading Ronquidos, despertares nocturnos, cansancio m…" at bounding box center [344, 143] width 131 height 145
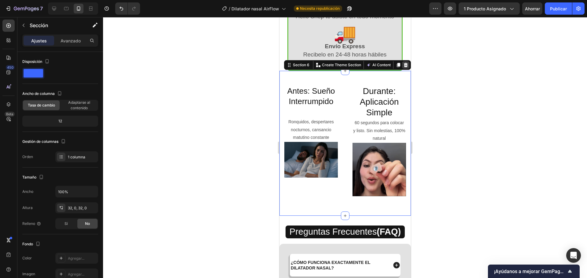
click at [403, 67] on icon at bounding box center [405, 65] width 4 height 4
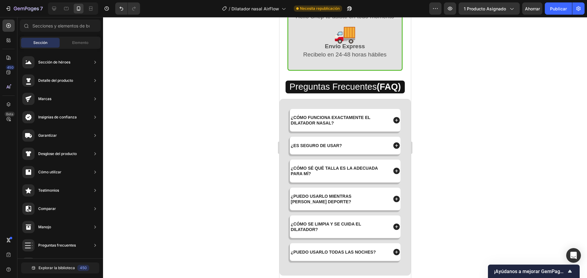
click at [225, 136] on div at bounding box center [345, 147] width 484 height 261
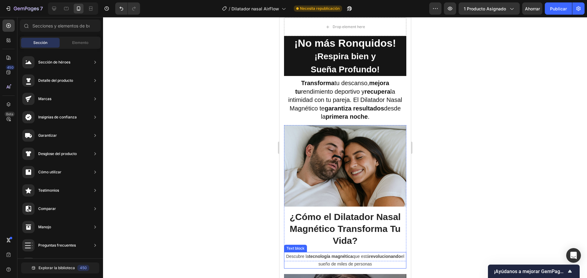
scroll to position [0, 0]
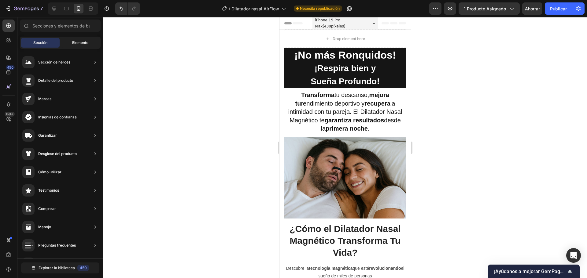
click at [78, 41] on font "Elemento" at bounding box center [80, 42] width 16 height 5
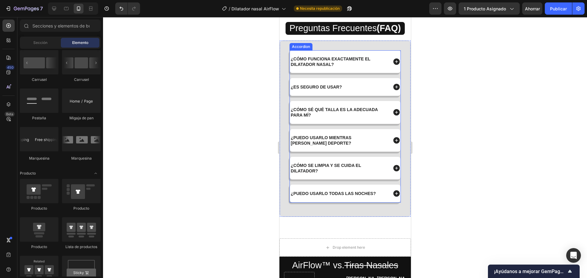
scroll to position [1986, 0]
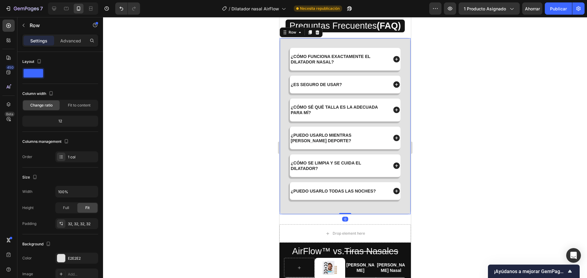
click at [333, 215] on div "¿Cómo funciona exactamente el dilatador nasal? ¿Es seguro de usar? ¿Cómo sé qué…" at bounding box center [344, 126] width 131 height 177
click at [561, 7] on font "Publicar" at bounding box center [558, 8] width 17 height 5
click at [221, 116] on div at bounding box center [345, 147] width 484 height 261
